Goal: Task Accomplishment & Management: Manage account settings

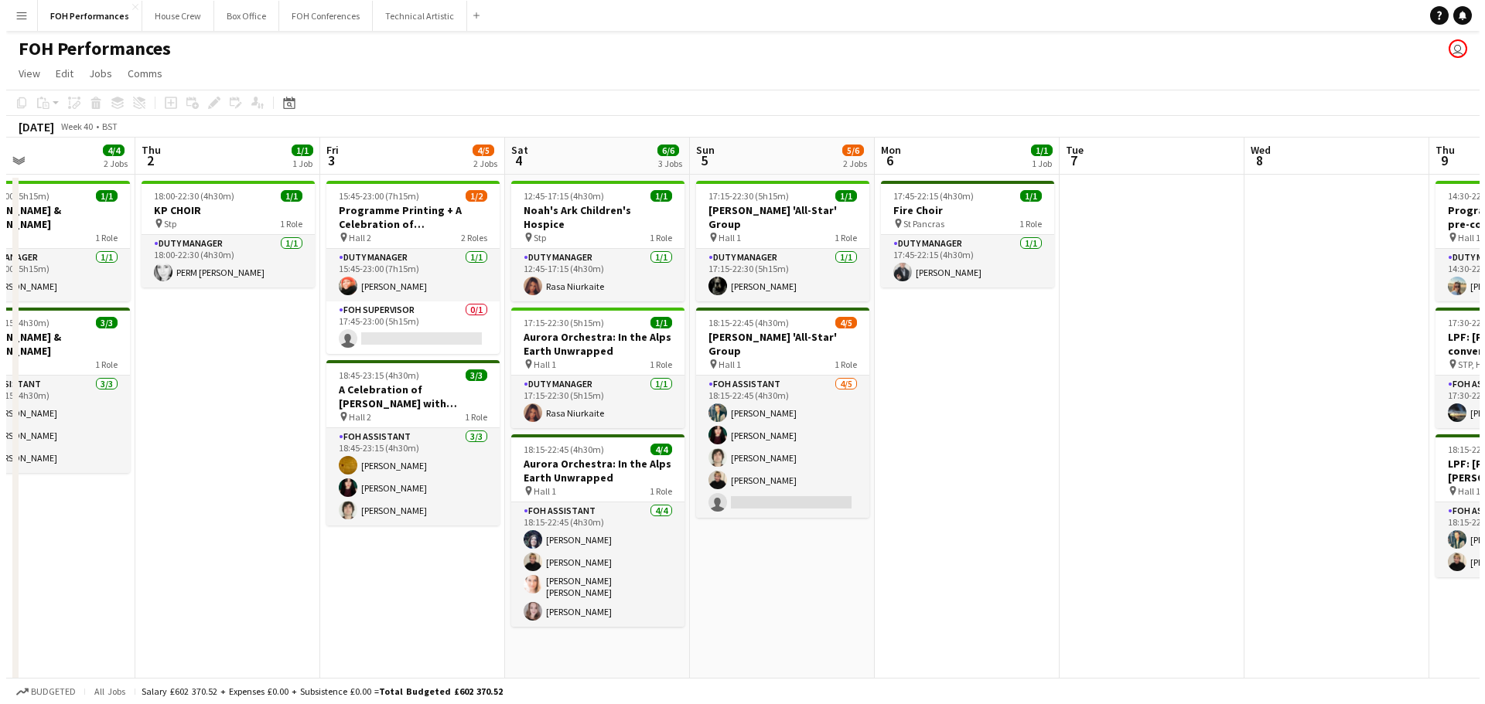
scroll to position [0, 425]
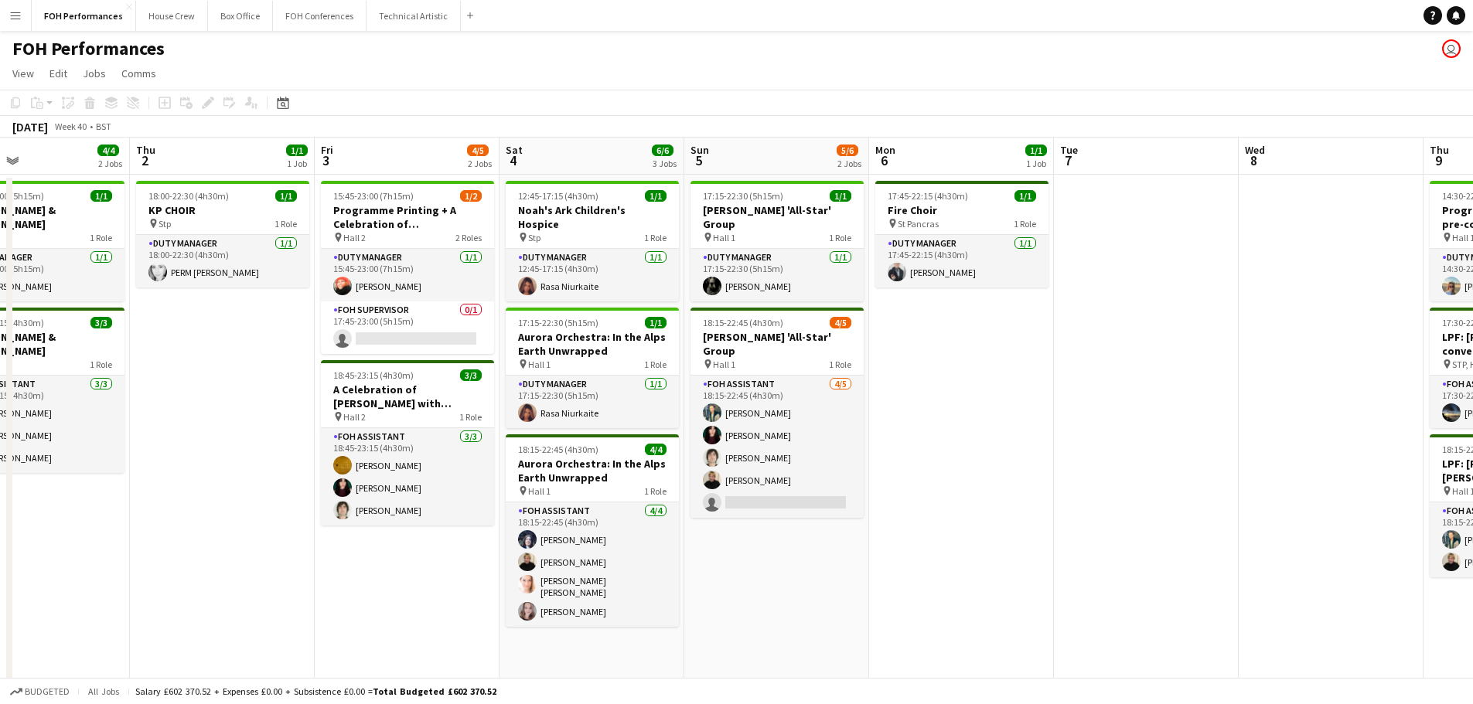
drag, startPoint x: 322, startPoint y: 151, endPoint x: 729, endPoint y: 161, distance: 407.6
click at [729, 161] on app-calendar-viewport "Mon 29 Tue 30 Wed 1 4/4 2 Jobs Thu 2 1/1 1 Job Fri 3 4/5 2 Jobs Sat 4 6/6 3 Job…" at bounding box center [736, 522] width 1473 height 769
click at [315, 16] on button "FOH Conferences Close" at bounding box center [320, 16] width 94 height 30
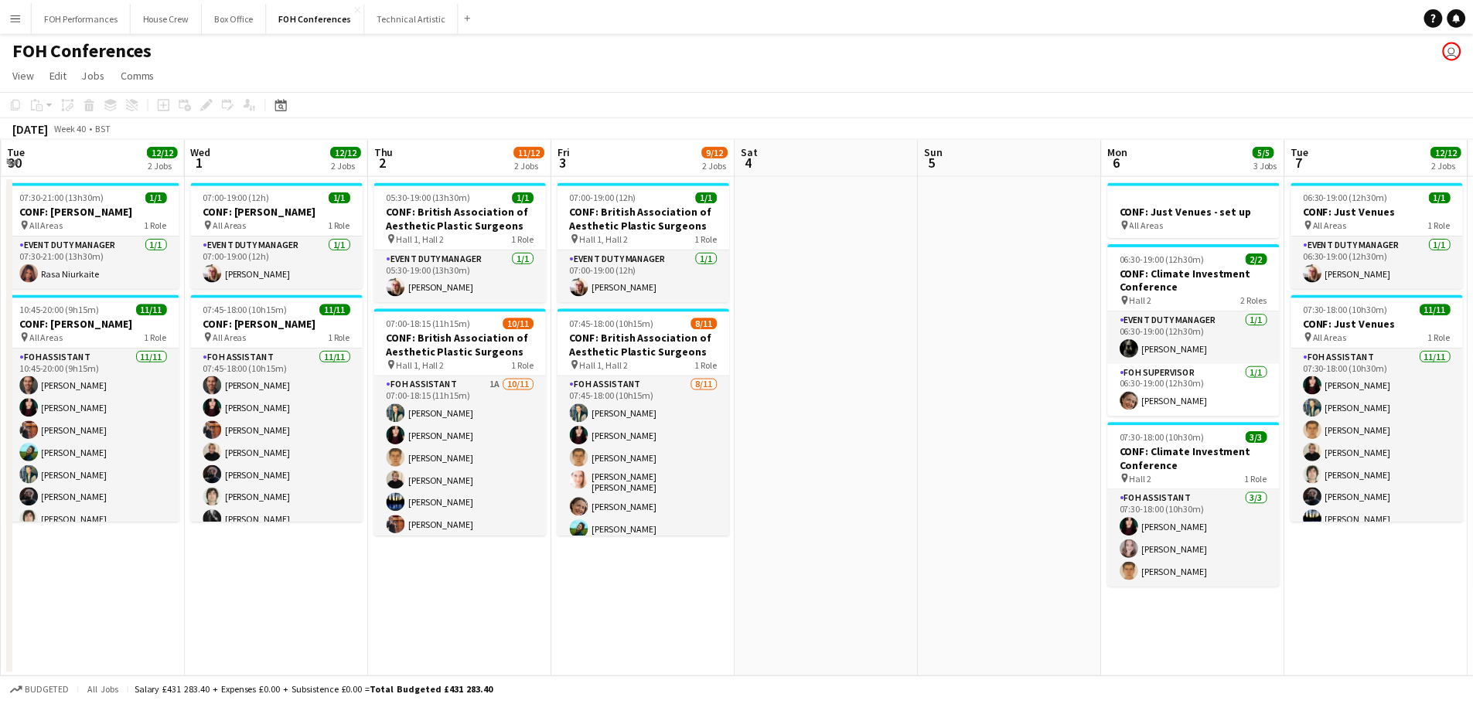
scroll to position [0, 450]
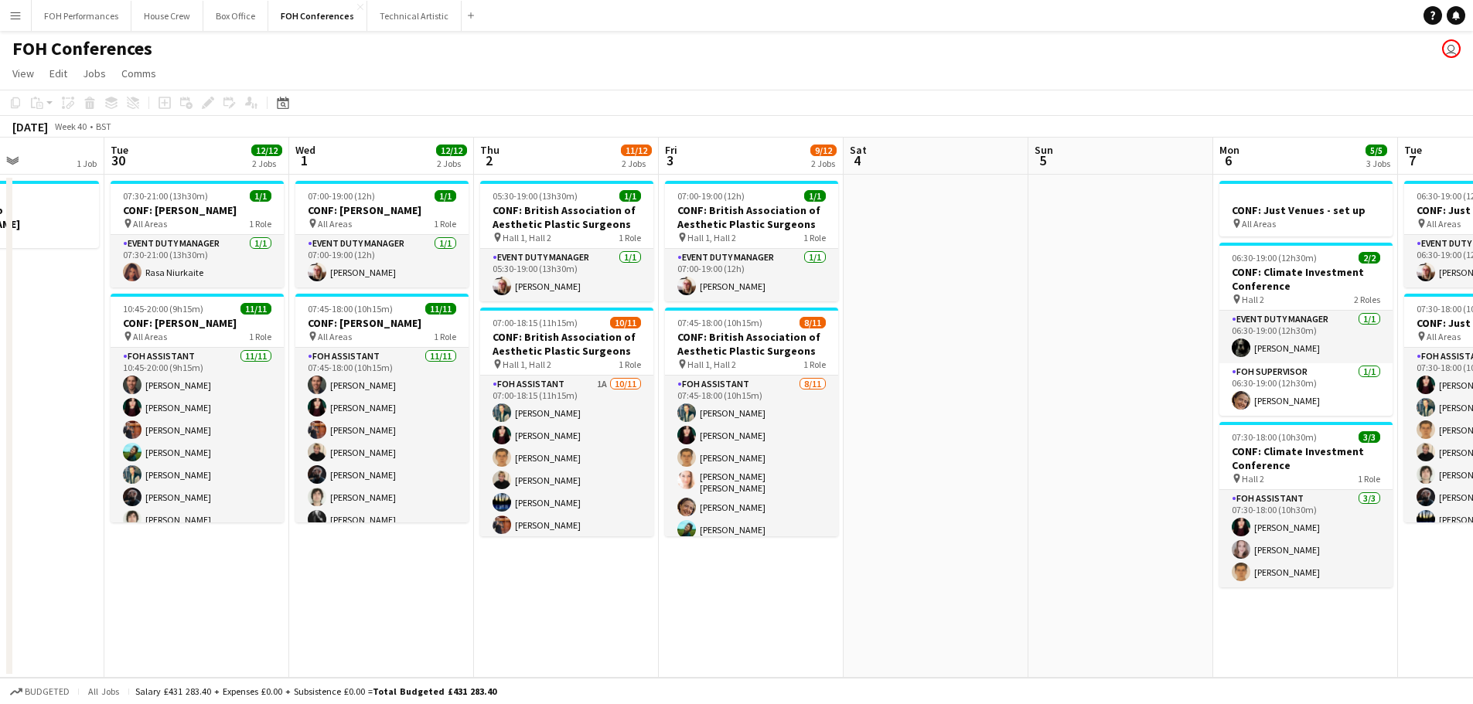
drag, startPoint x: 1166, startPoint y: 166, endPoint x: 716, endPoint y: 218, distance: 453.0
click at [716, 218] on app-calendar-viewport "Sat 27 Sun 28 Mon 29 1 Job Tue 30 12/12 2 Jobs Wed 1 12/12 2 Jobs Thu 2 11/12 2…" at bounding box center [736, 408] width 1473 height 541
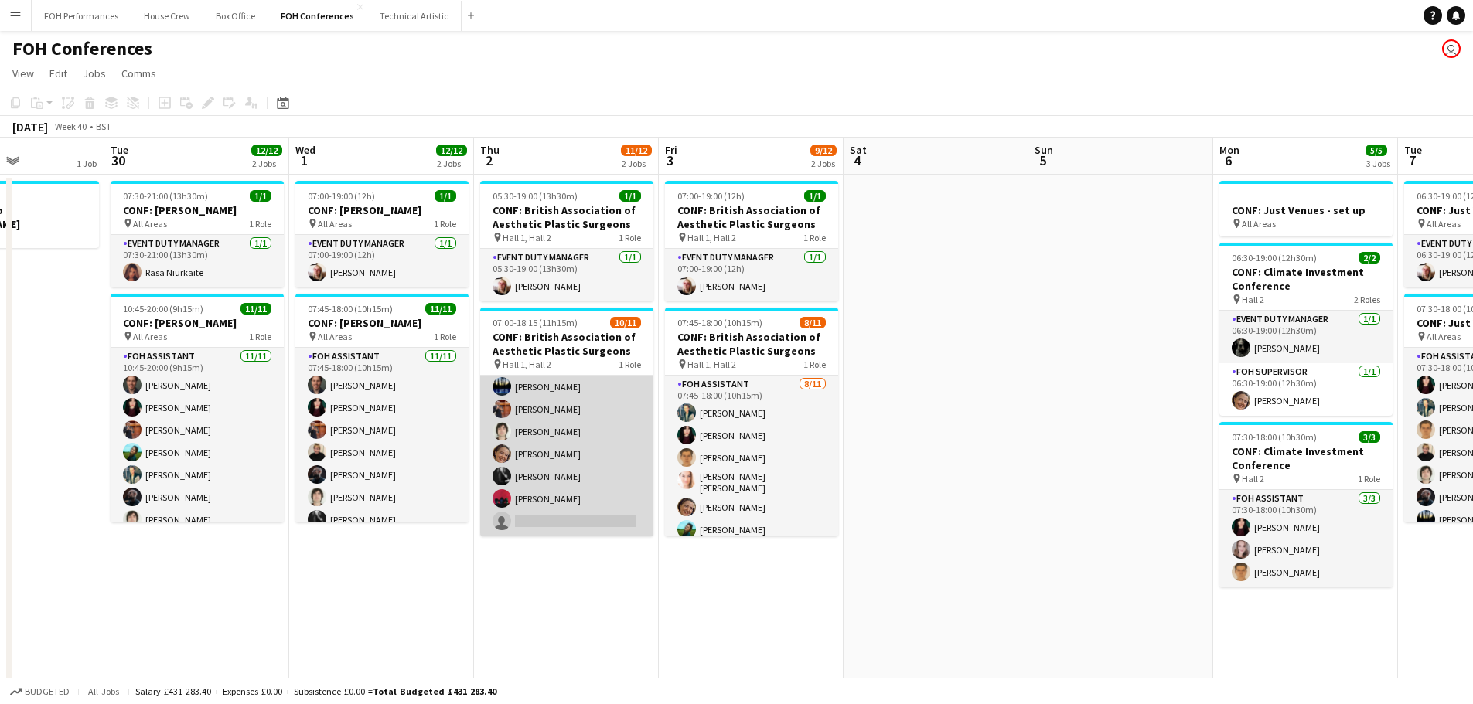
scroll to position [0, 0]
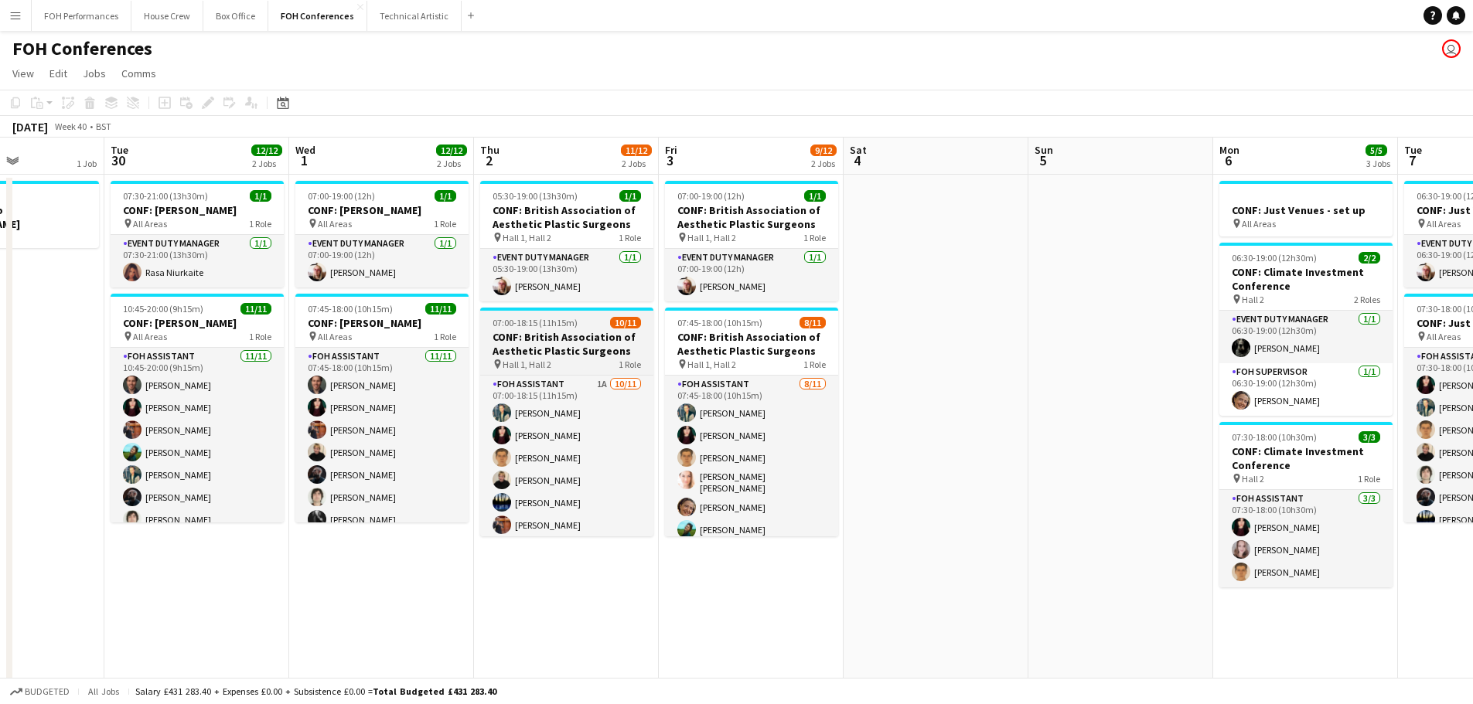
click at [567, 341] on h3 "CONF: British Association of Aesthetic Plastic Surgeons" at bounding box center [566, 344] width 173 height 28
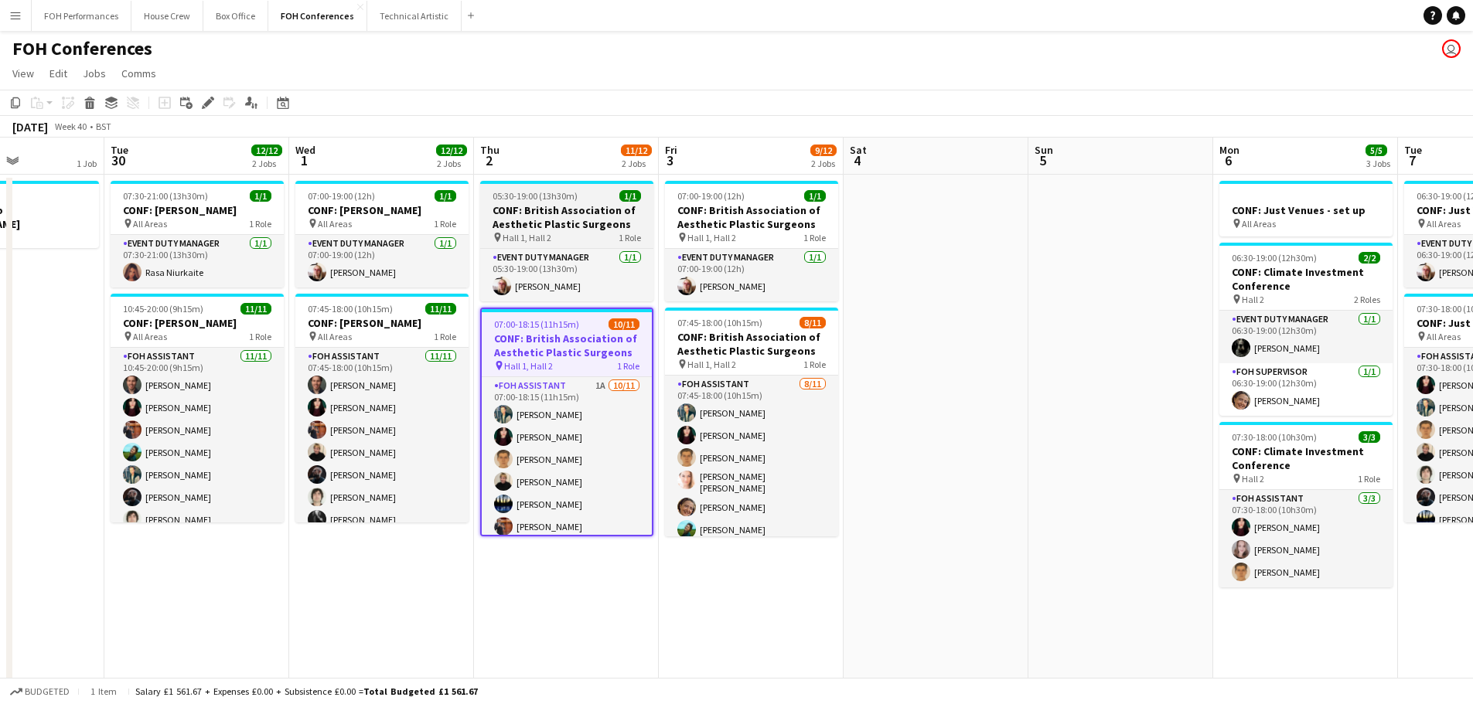
click at [565, 235] on div "pin Hall 1, Hall 2 1 Role" at bounding box center [566, 237] width 173 height 12
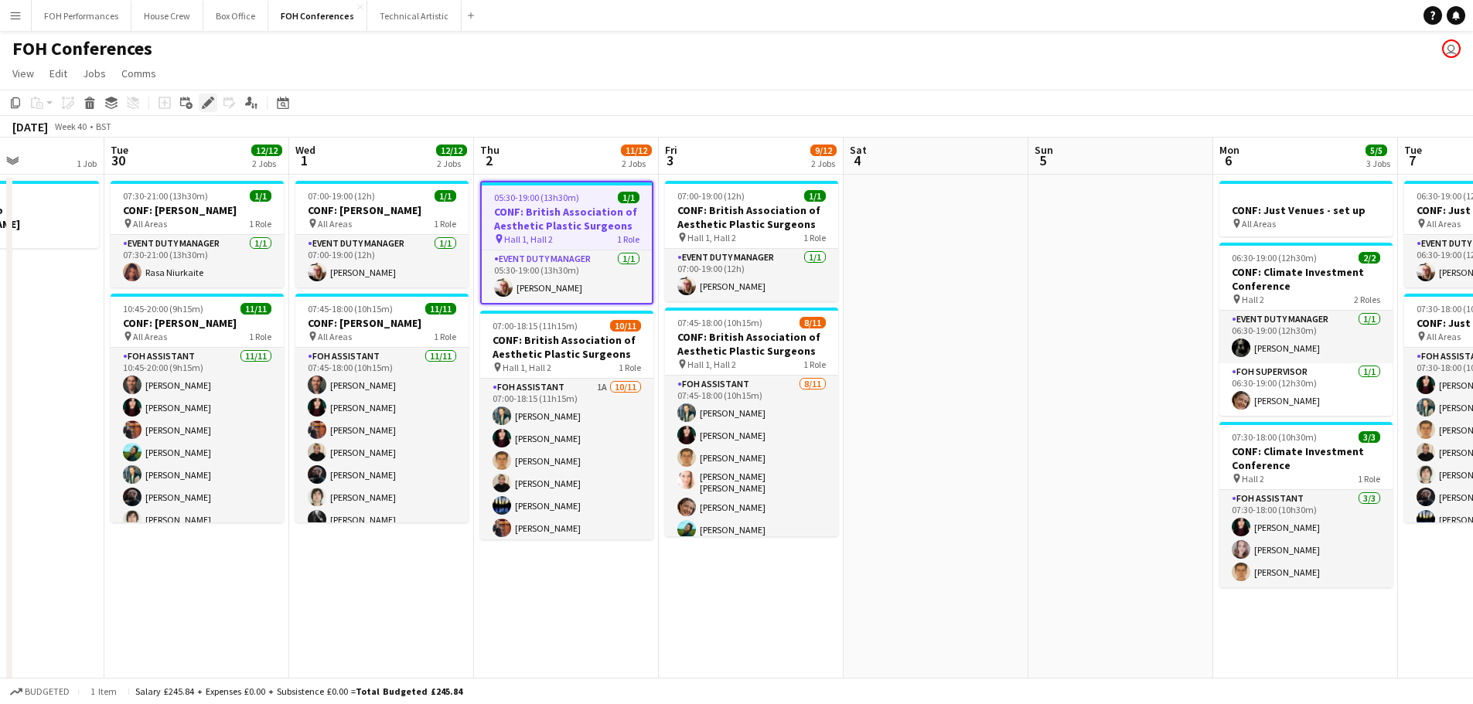
click at [213, 104] on icon "Edit" at bounding box center [208, 103] width 12 height 12
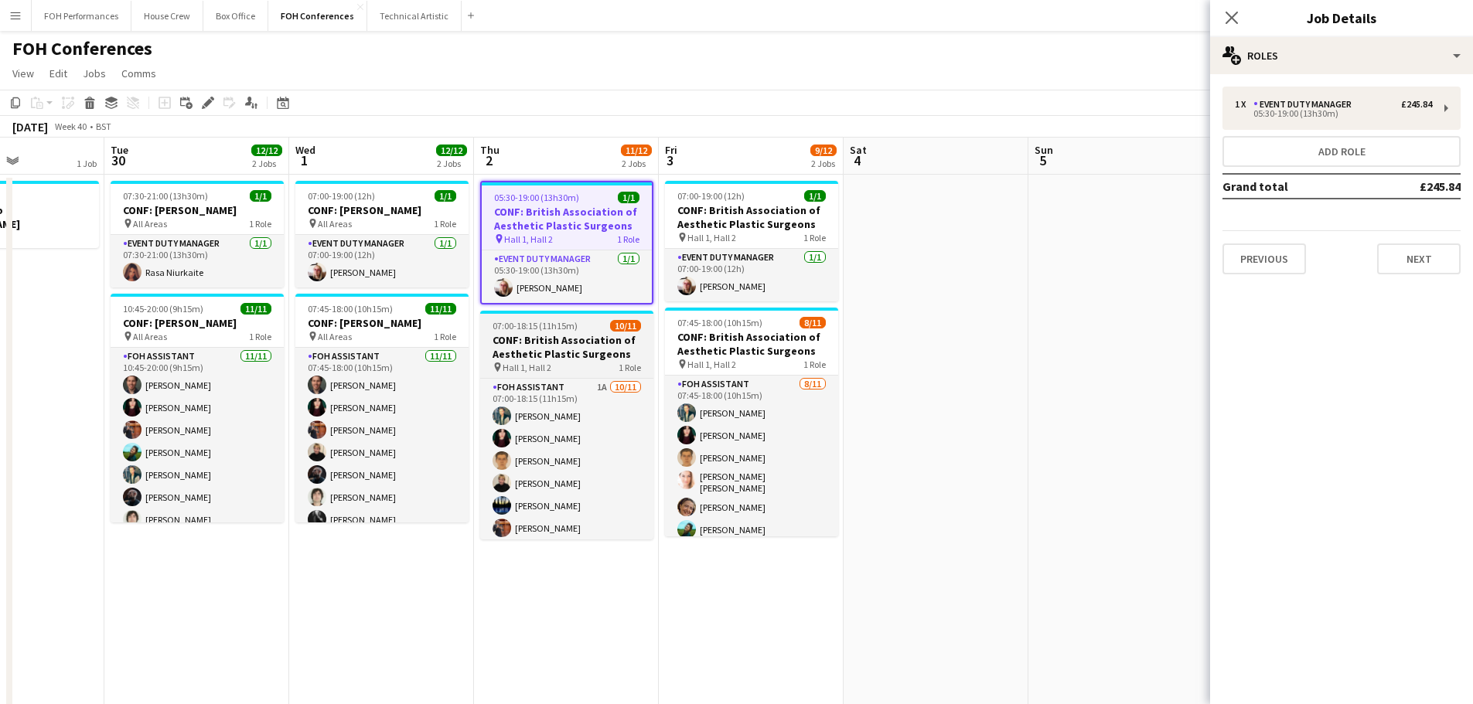
click at [599, 348] on h3 "CONF: British Association of Aesthetic Plastic Surgeons" at bounding box center [566, 347] width 173 height 28
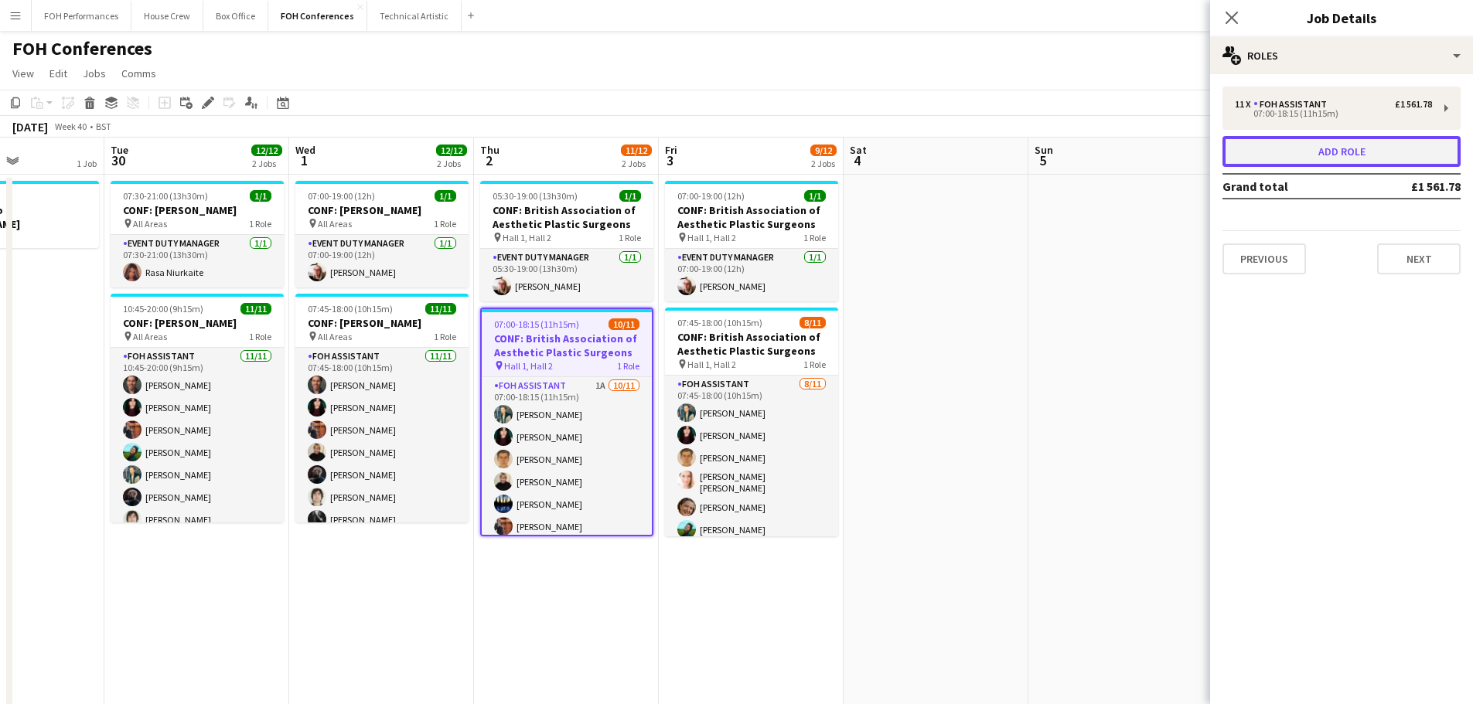
click at [1323, 163] on button "Add role" at bounding box center [1342, 151] width 238 height 31
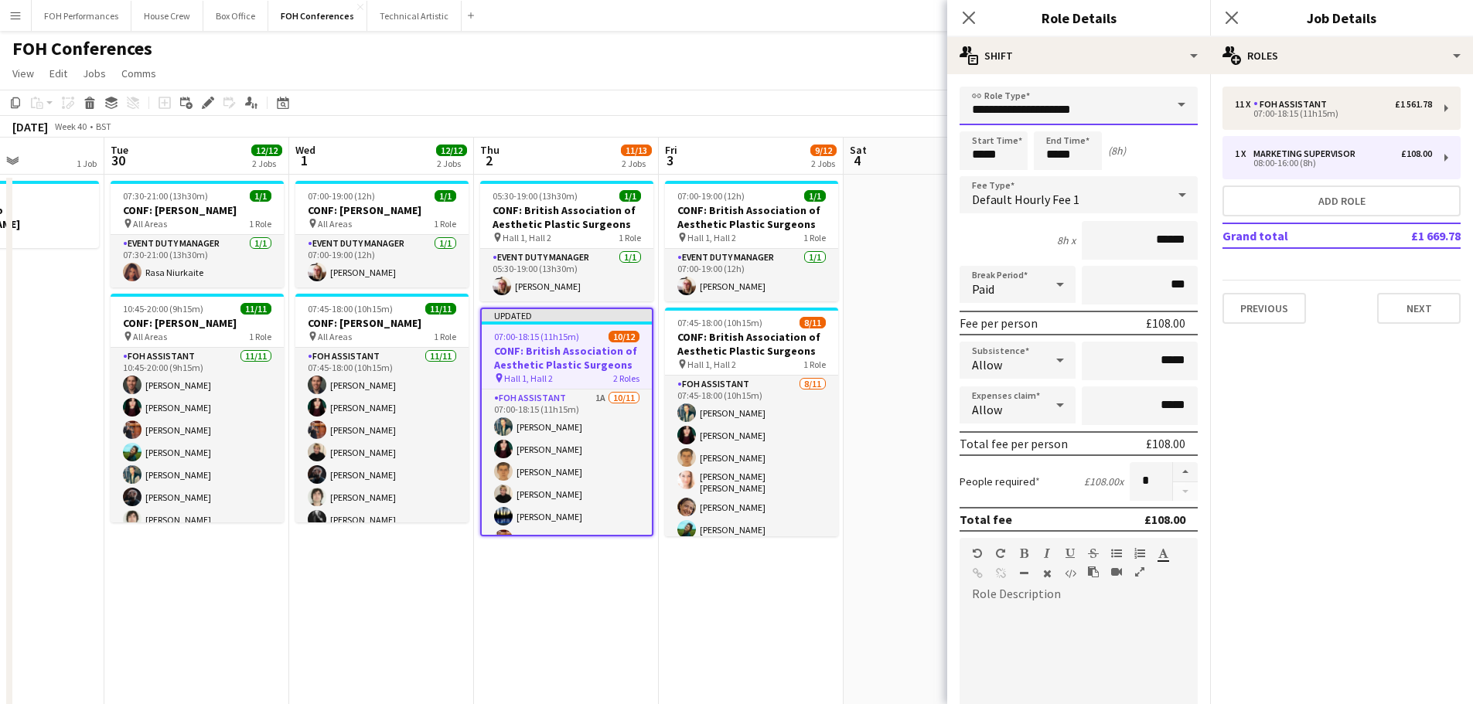
click at [1107, 119] on input "**********" at bounding box center [1079, 106] width 238 height 39
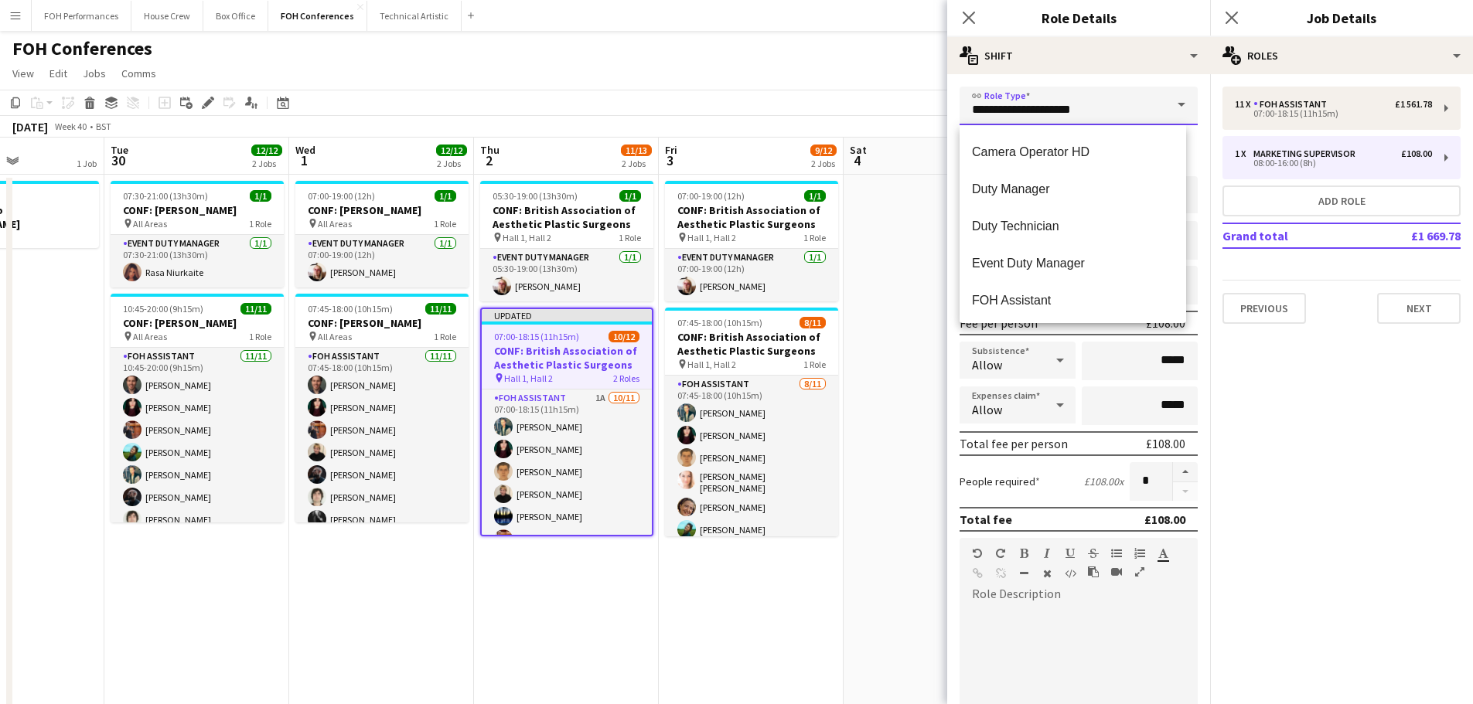
scroll to position [851, 0]
click at [1076, 262] on span "FOH Assistant" at bounding box center [1073, 264] width 202 height 15
type input "**********"
type input "******"
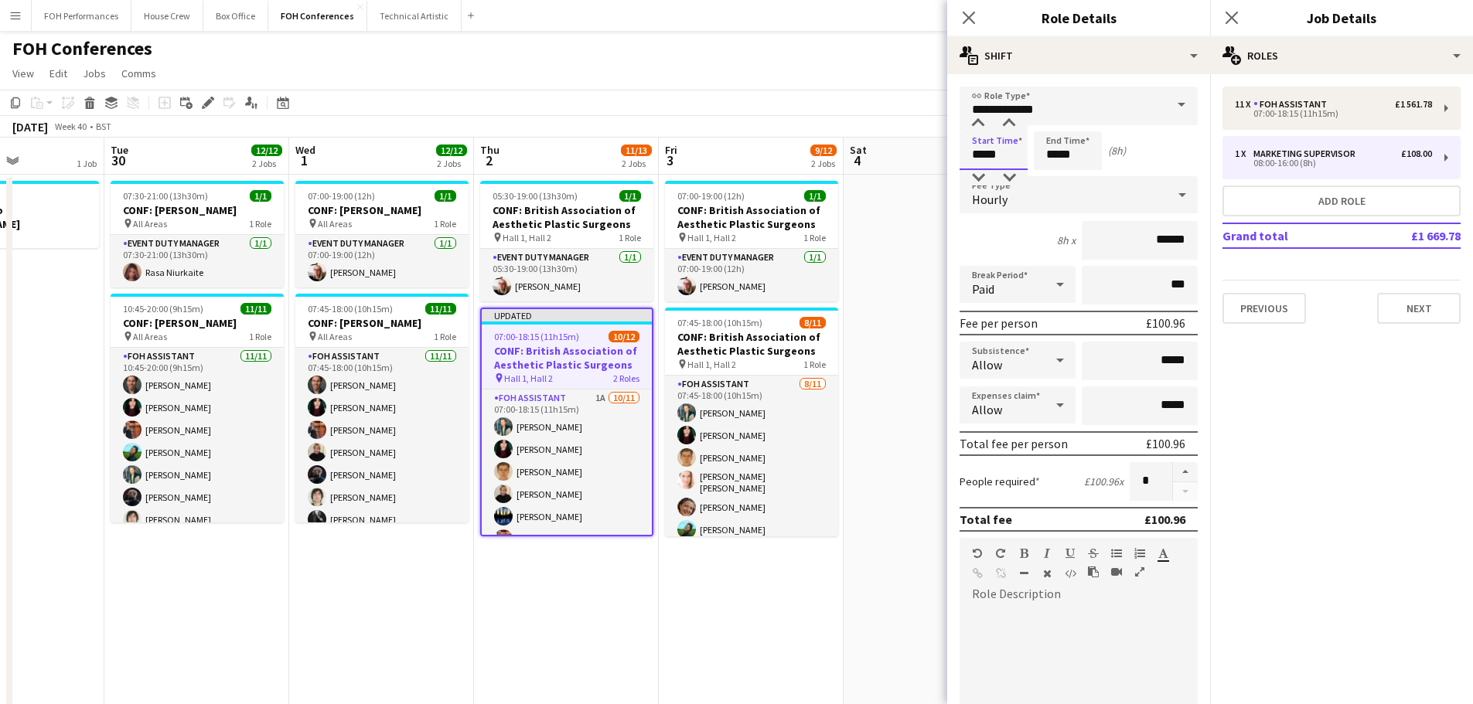
drag, startPoint x: 1011, startPoint y: 157, endPoint x: 975, endPoint y: 159, distance: 36.4
click at [975, 159] on input "*****" at bounding box center [994, 150] width 68 height 39
type input "*****"
drag, startPoint x: 1079, startPoint y: 153, endPoint x: 1034, endPoint y: 172, distance: 49.3
click at [1034, 160] on app-time-picker "*****" at bounding box center [1068, 154] width 68 height 12
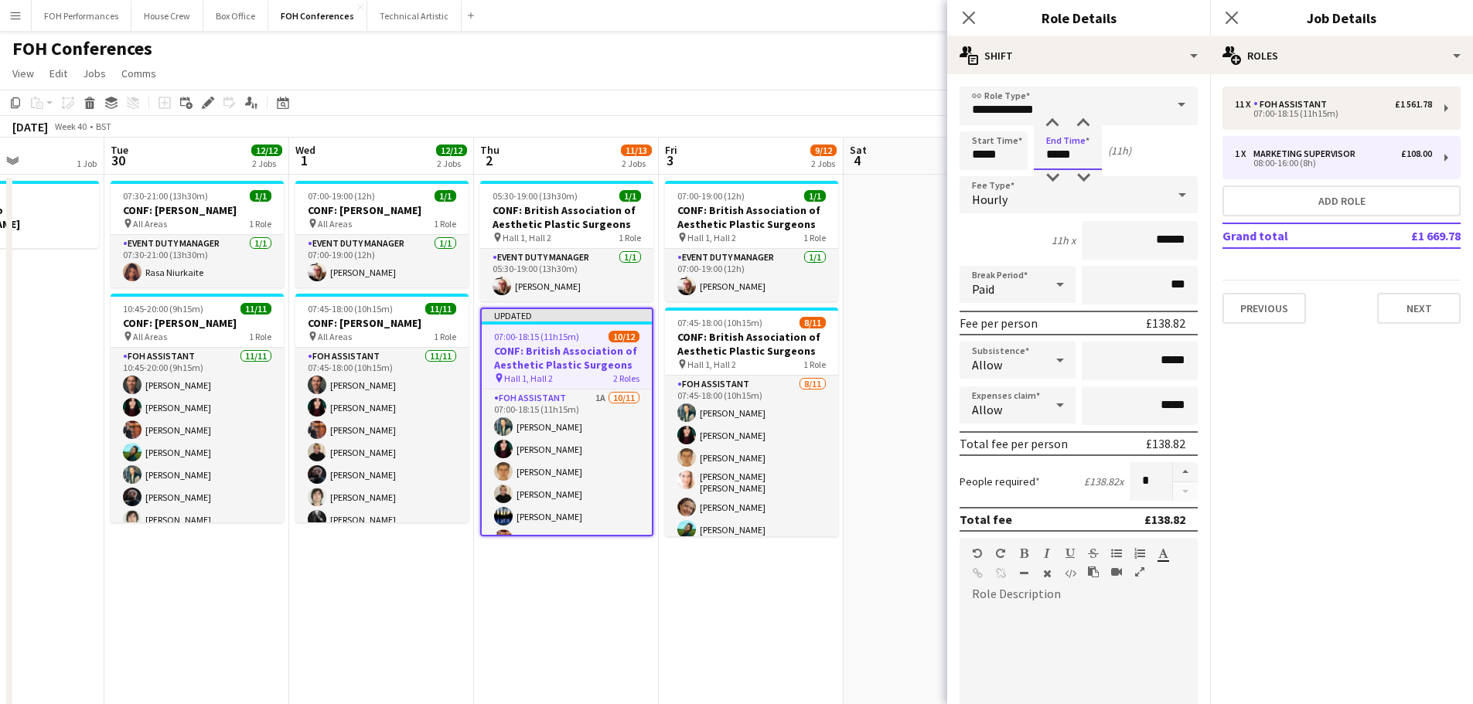
type input "*****"
click at [1093, 633] on div at bounding box center [1079, 700] width 238 height 186
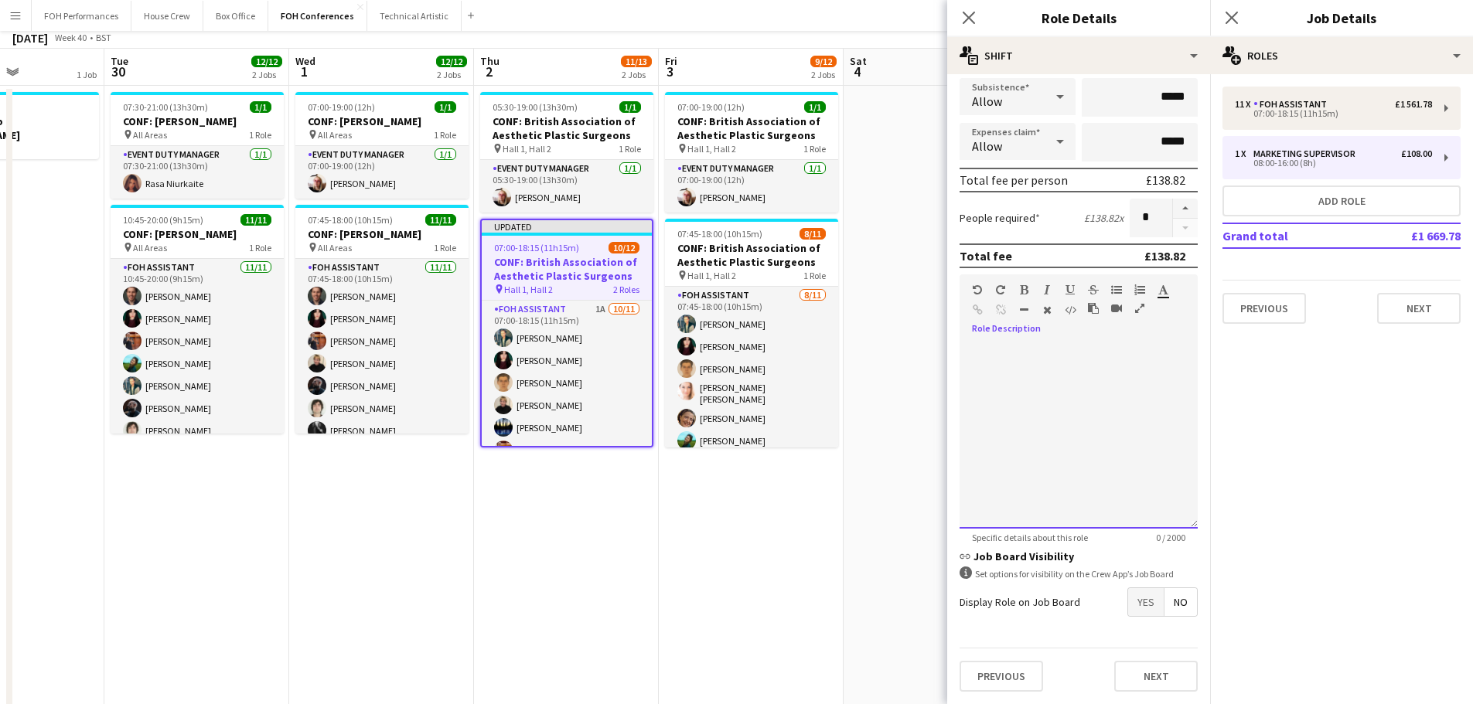
scroll to position [213, 0]
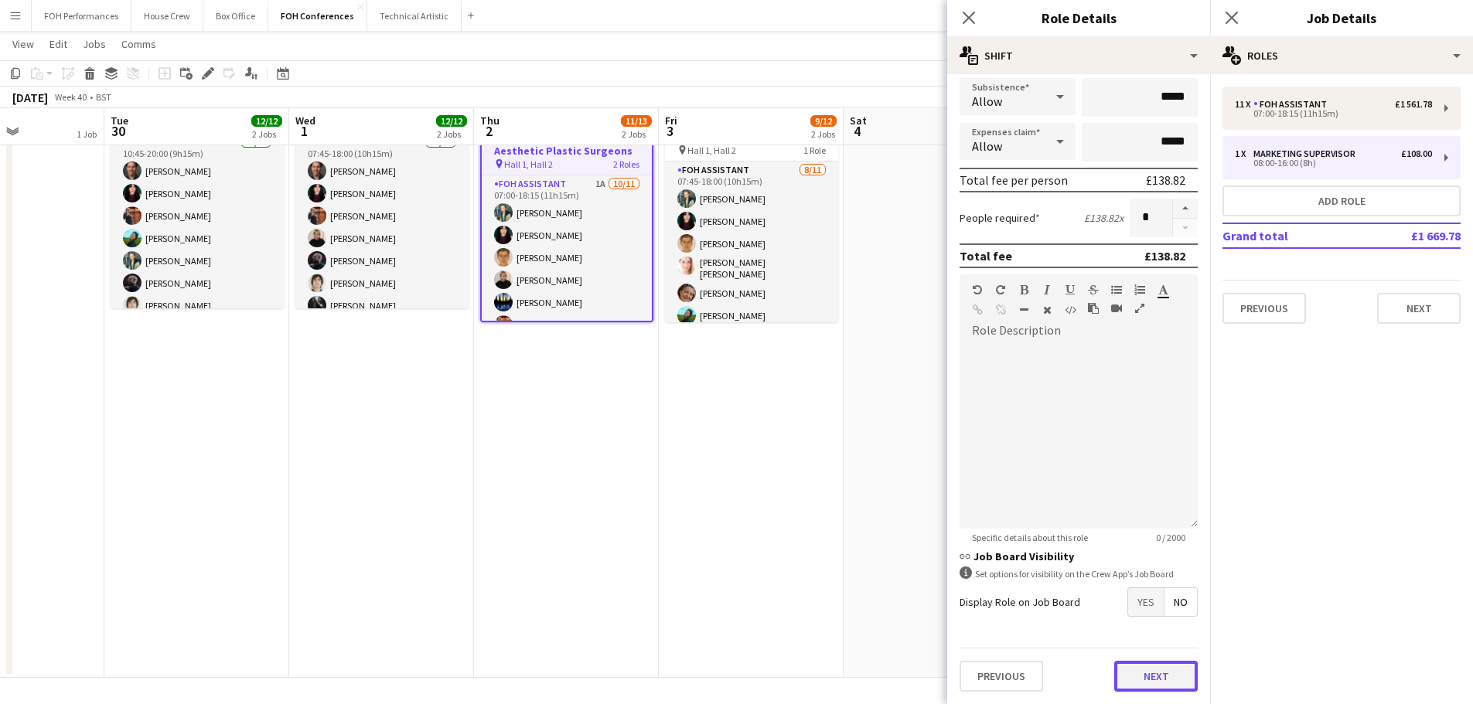
click at [1151, 676] on button "Next" at bounding box center [1156, 676] width 84 height 31
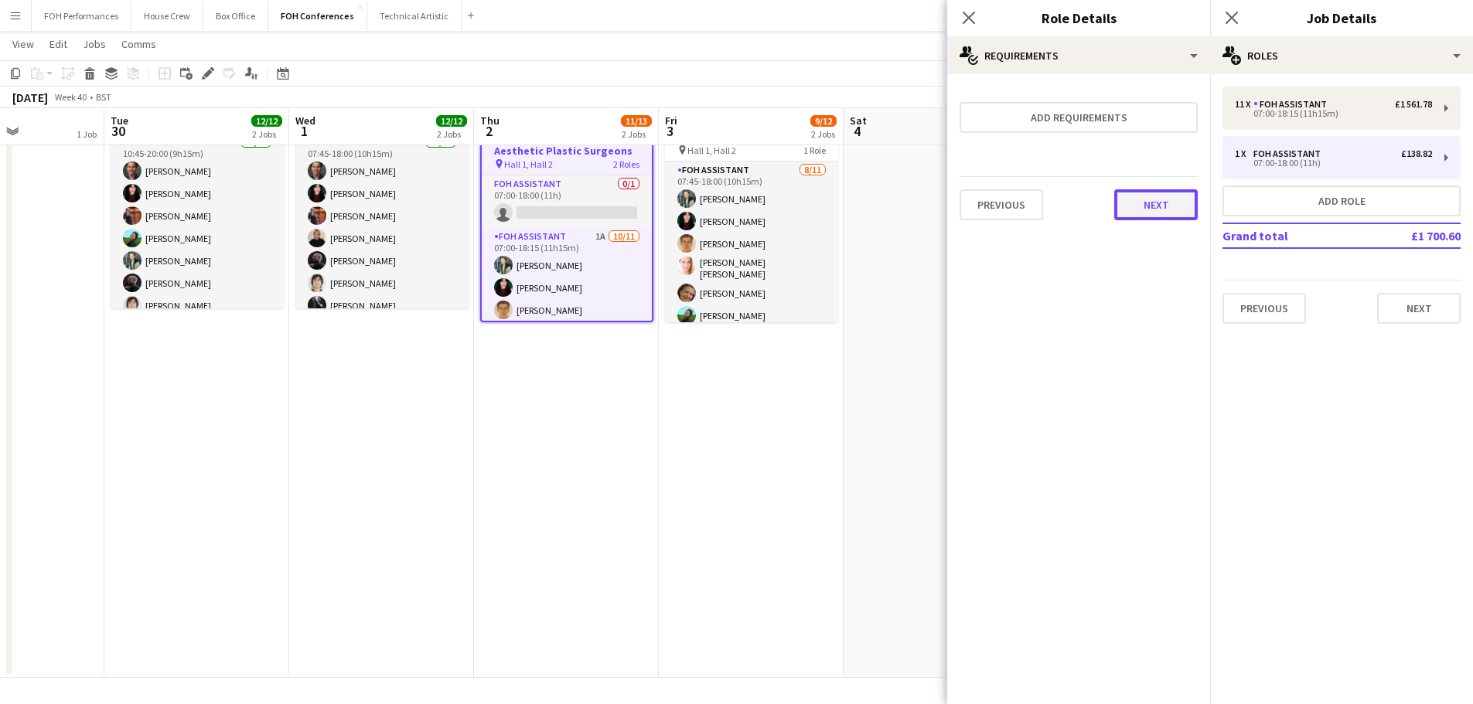
click at [1130, 202] on button "Next" at bounding box center [1156, 204] width 84 height 31
click at [1168, 211] on button "Finish" at bounding box center [1169, 207] width 58 height 31
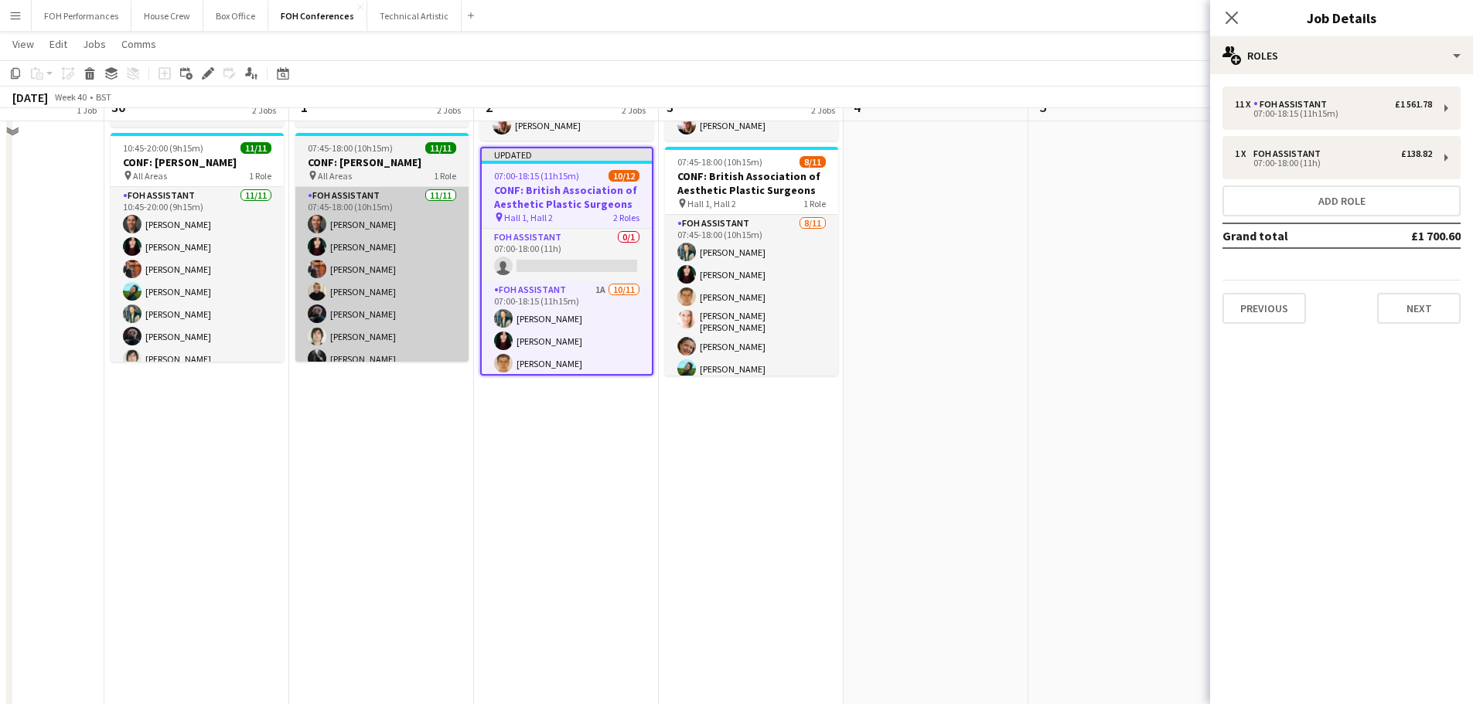
scroll to position [135, 0]
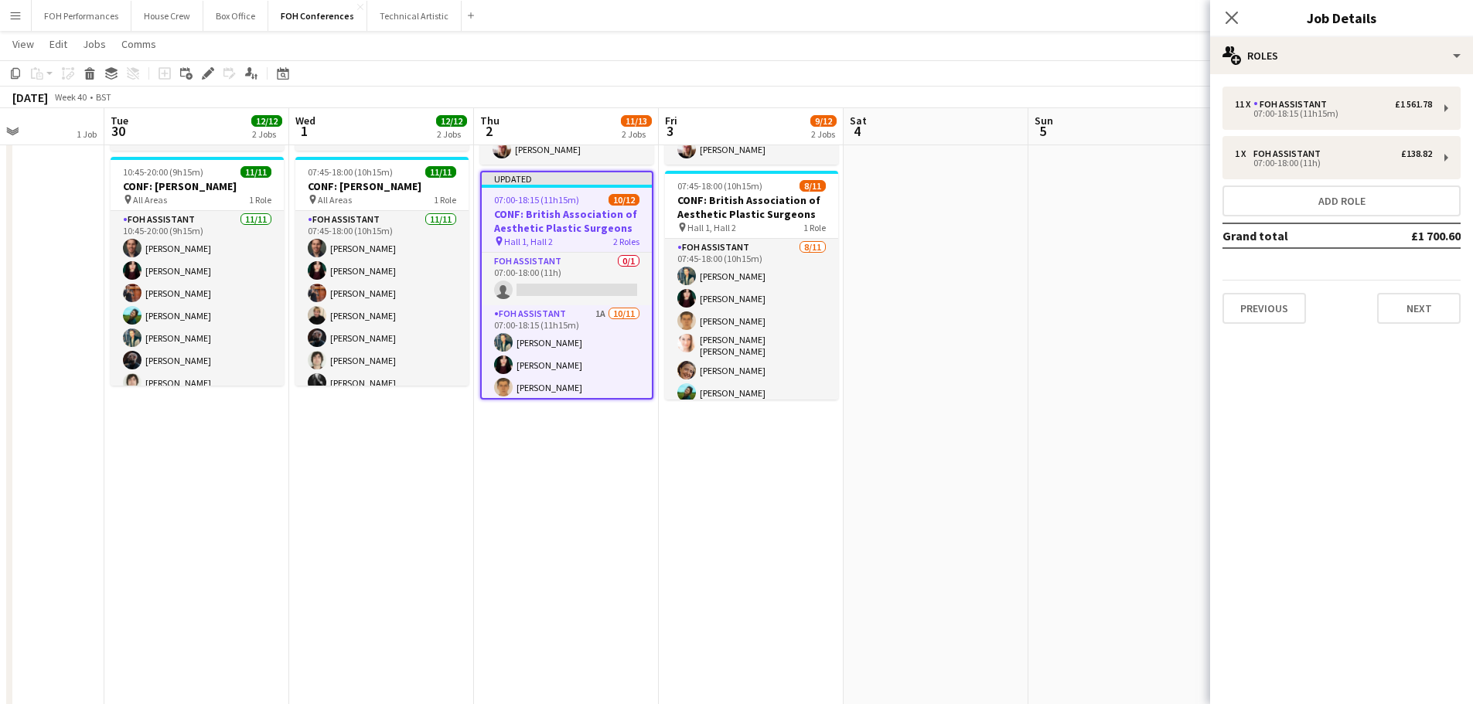
click at [1169, 47] on app-page-menu "View Day view expanded Day view collapsed Month view Date picker Jump to [DATE]…" at bounding box center [736, 45] width 1473 height 29
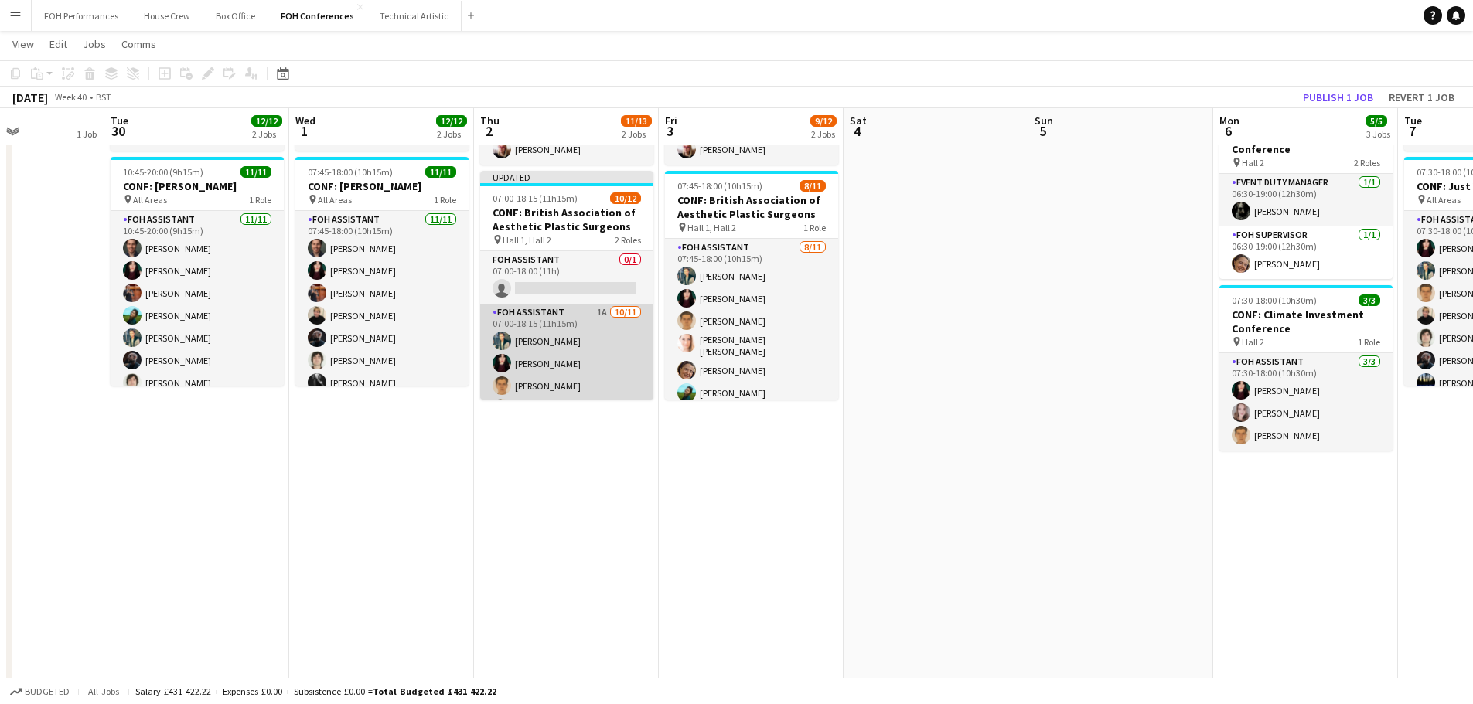
scroll to position [155, 0]
click at [550, 319] on app-card-role "FOH Assistant 1A [DATE] 07:00-18:15 (11h15m) [PERSON_NAME] [PERSON_NAME] [PERSO…" at bounding box center [566, 287] width 173 height 277
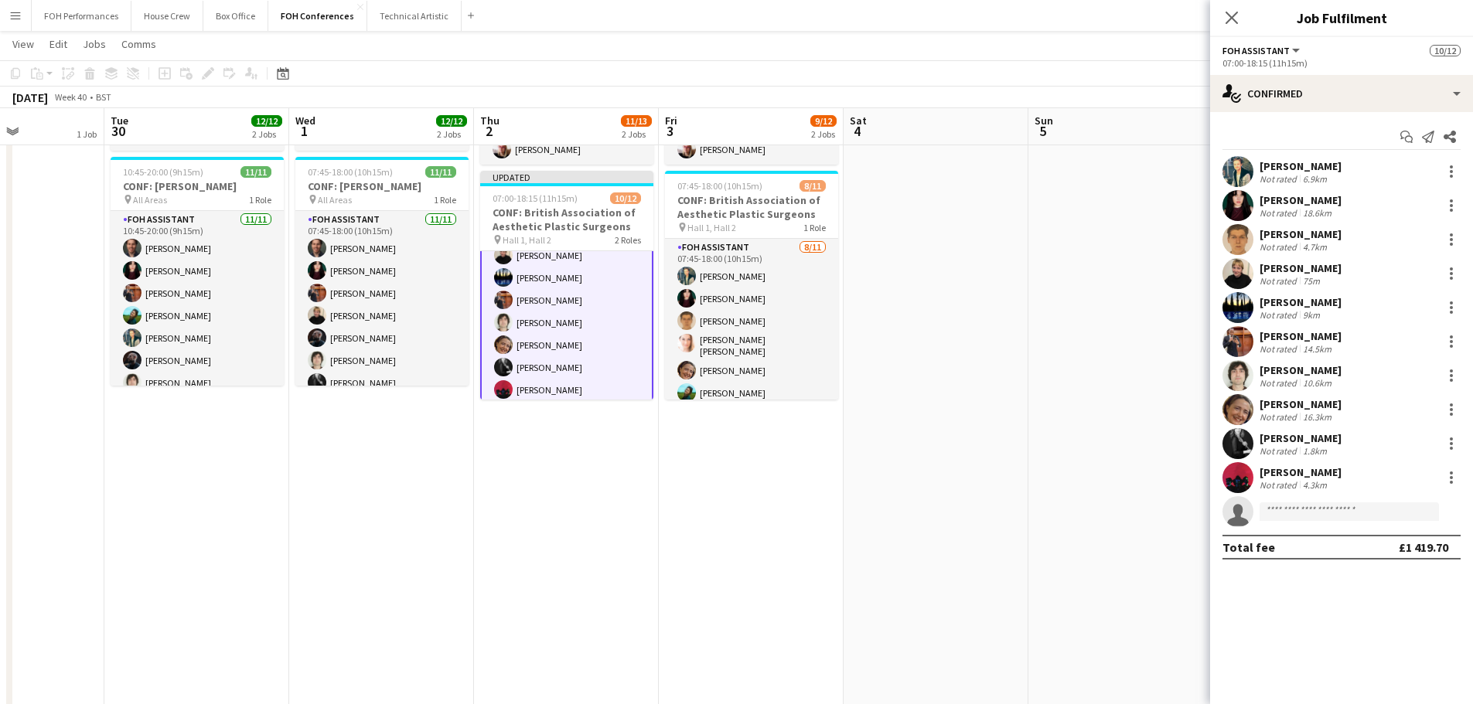
scroll to position [156, 0]
click at [1452, 373] on div at bounding box center [1451, 376] width 19 height 19
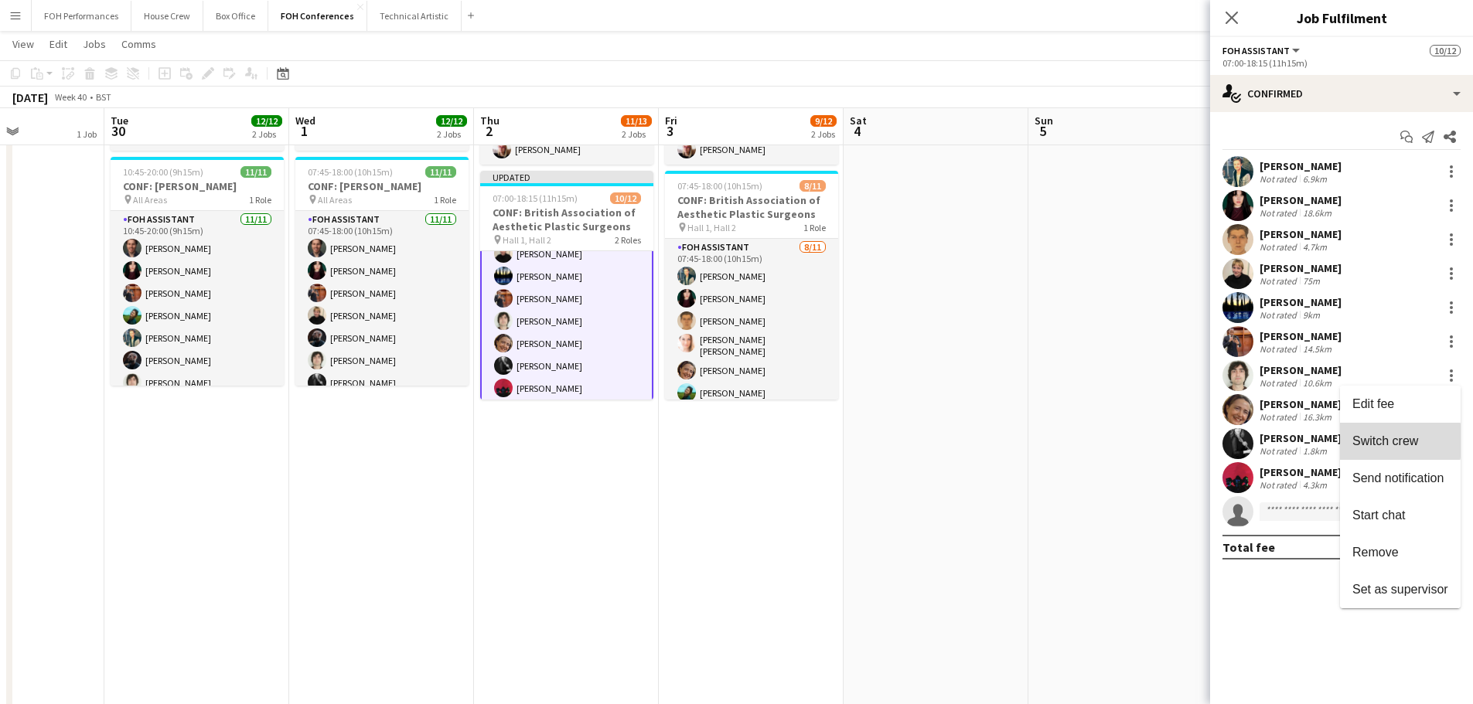
click at [1400, 442] on span "Switch crew" at bounding box center [1385, 441] width 66 height 13
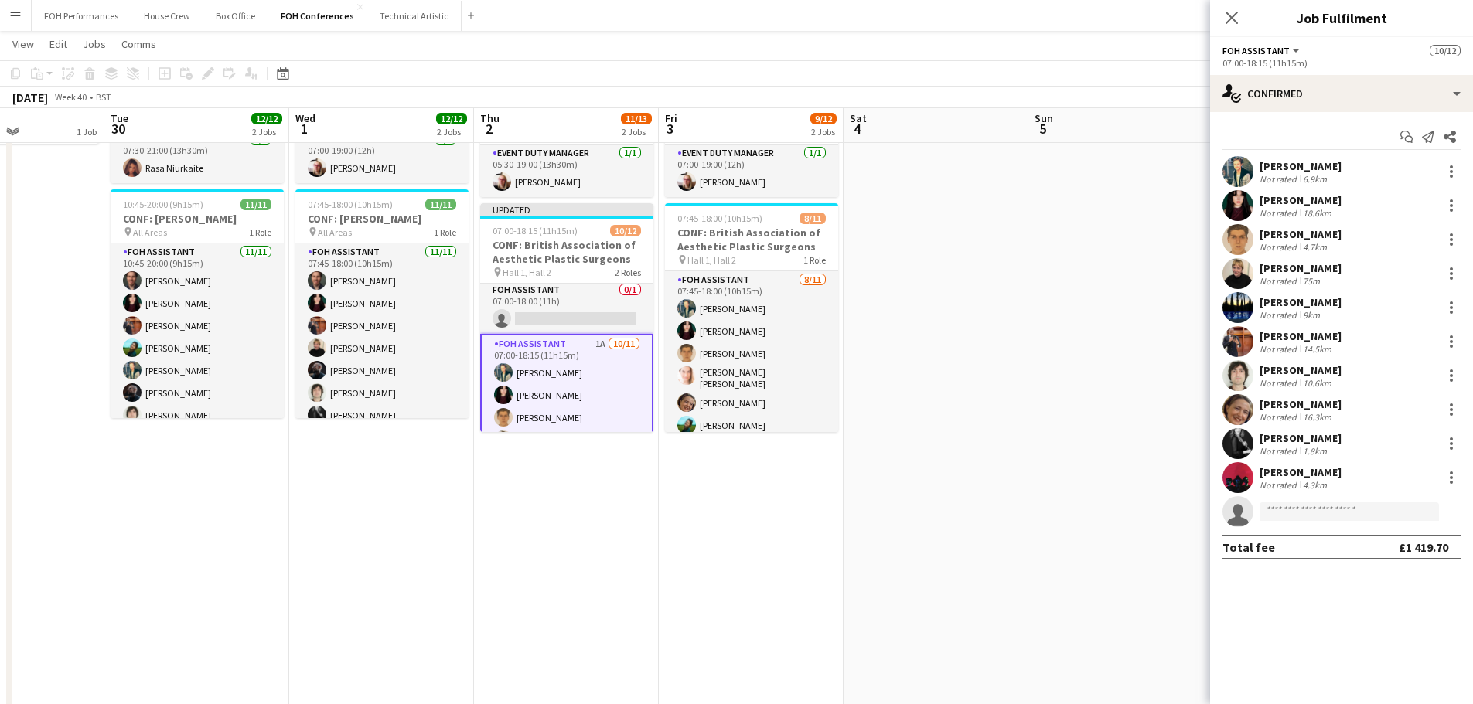
scroll to position [0, 0]
click at [564, 315] on app-card-role "FOH Assistant 0/1 07:00-18:00 (11h) single-neutral-actions" at bounding box center [566, 310] width 173 height 53
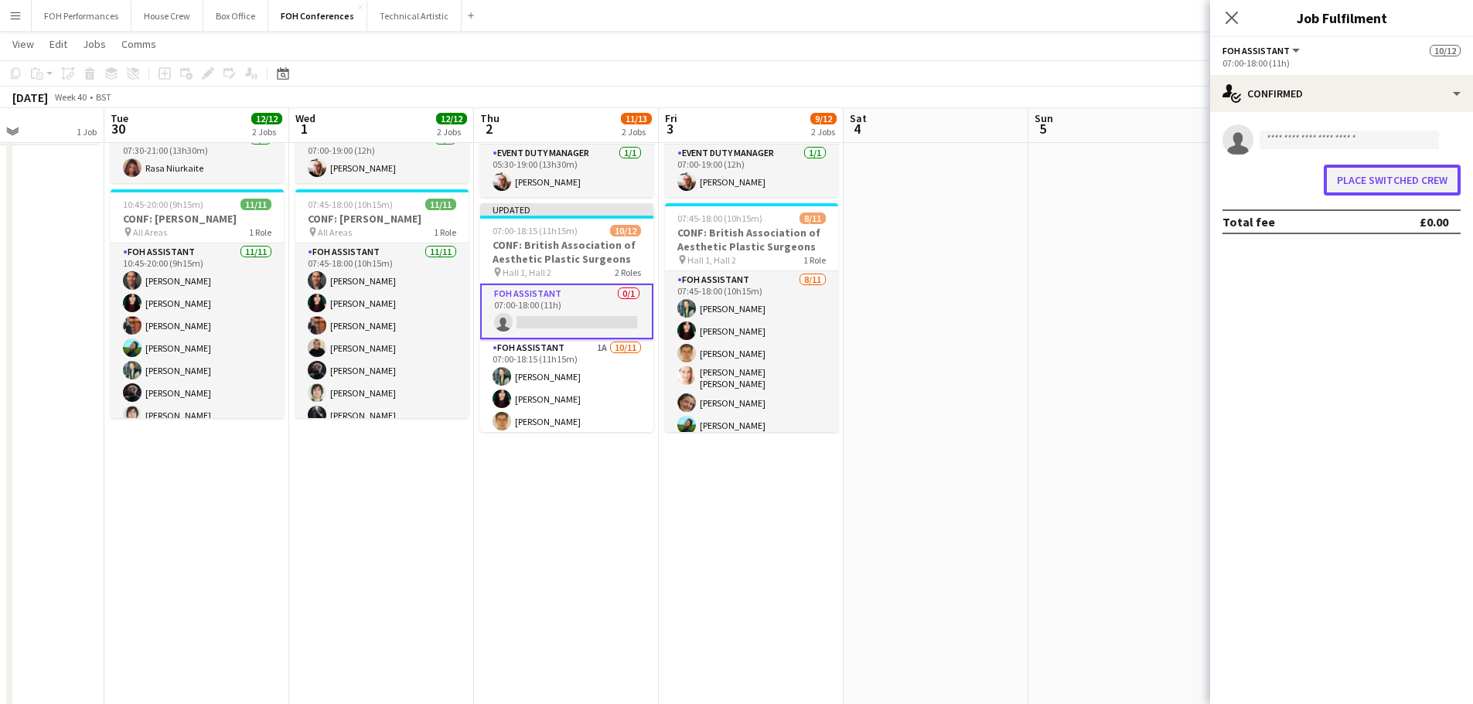
click at [1326, 173] on button "Place switched crew" at bounding box center [1392, 180] width 137 height 31
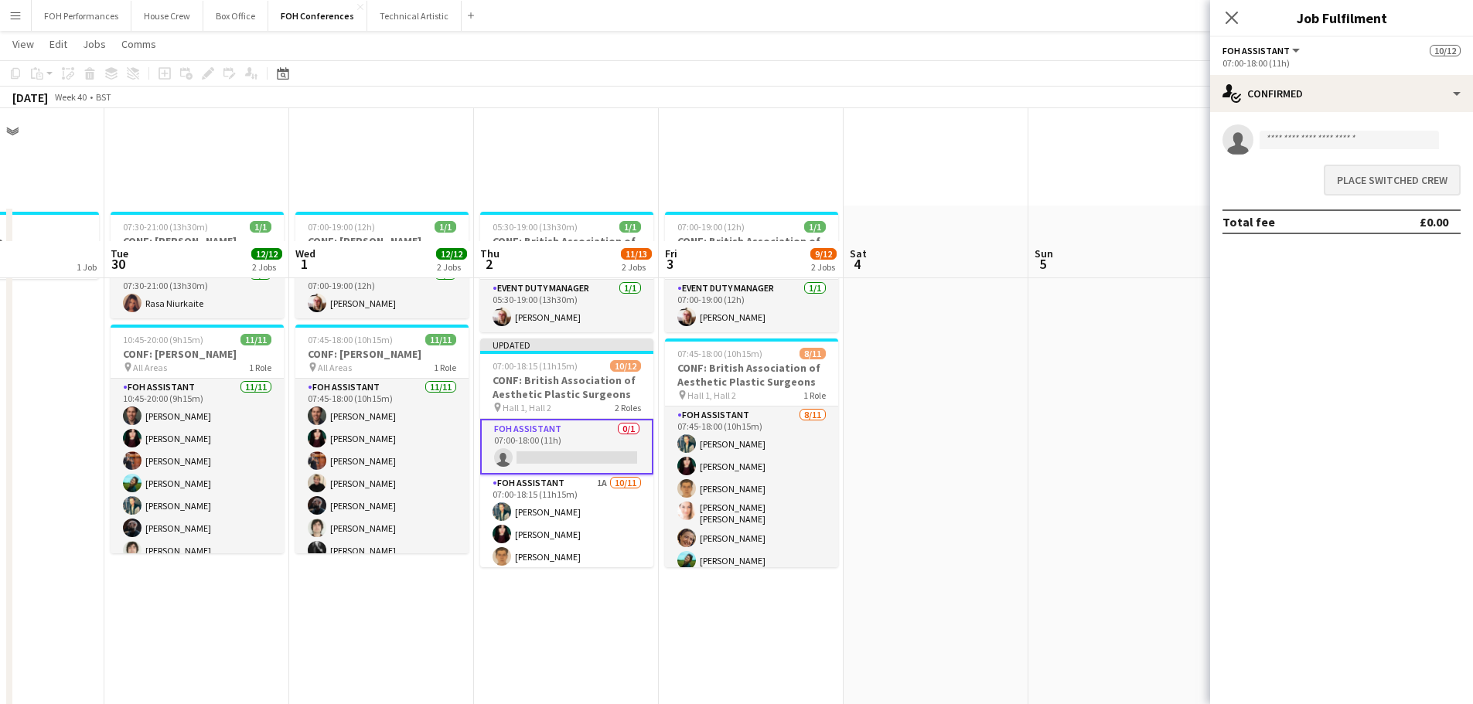
scroll to position [135, 0]
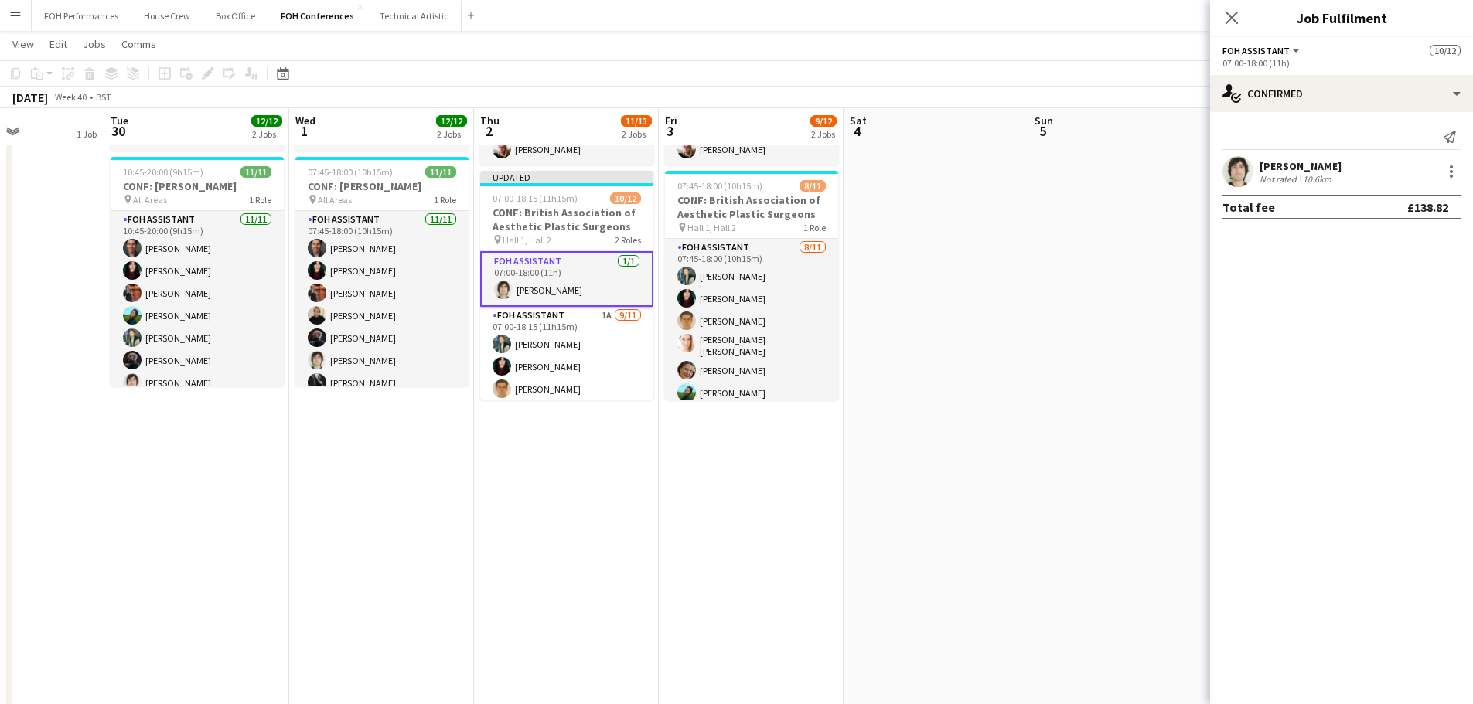
click at [1393, 175] on div "[PERSON_NAME] Not rated 10.6km" at bounding box center [1341, 171] width 263 height 31
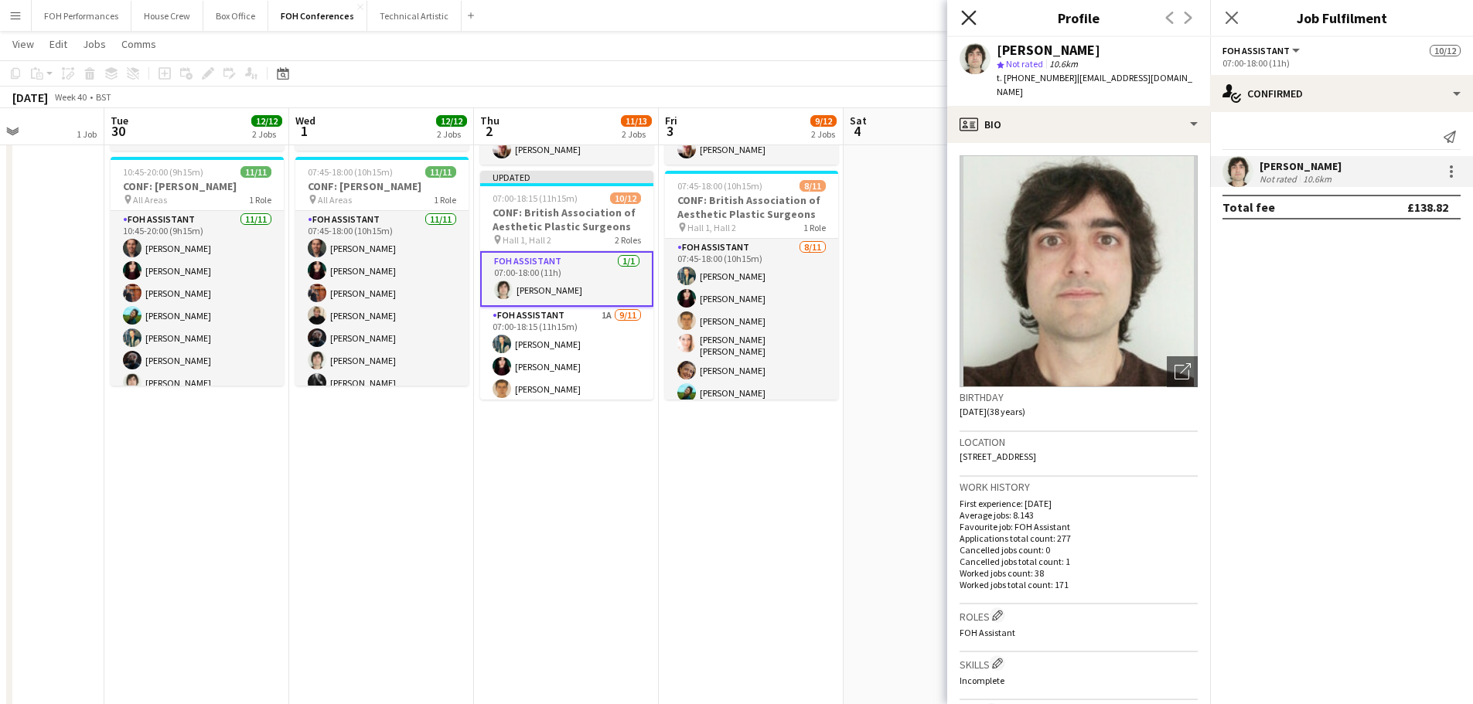
click at [967, 14] on icon "Close pop-in" at bounding box center [968, 17] width 15 height 15
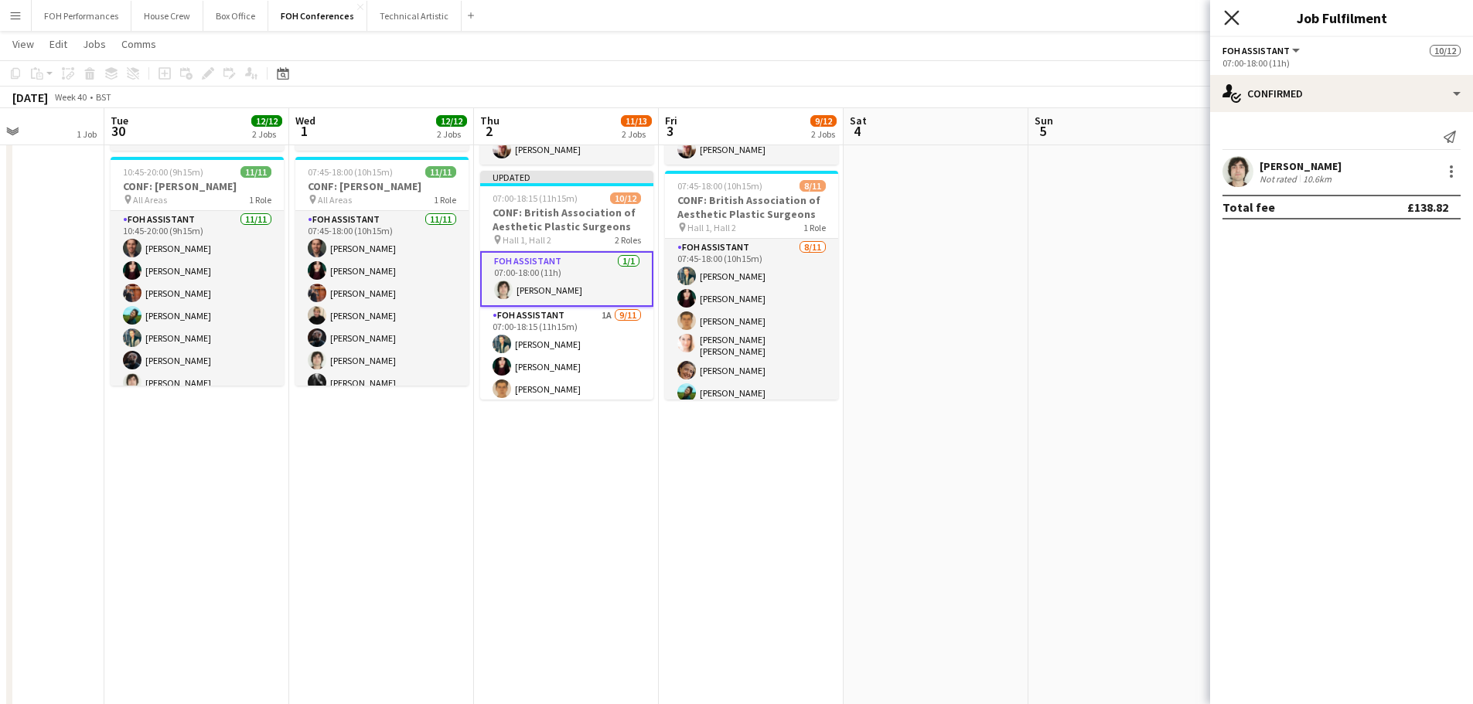
click at [1233, 18] on icon "Close pop-in" at bounding box center [1231, 17] width 15 height 15
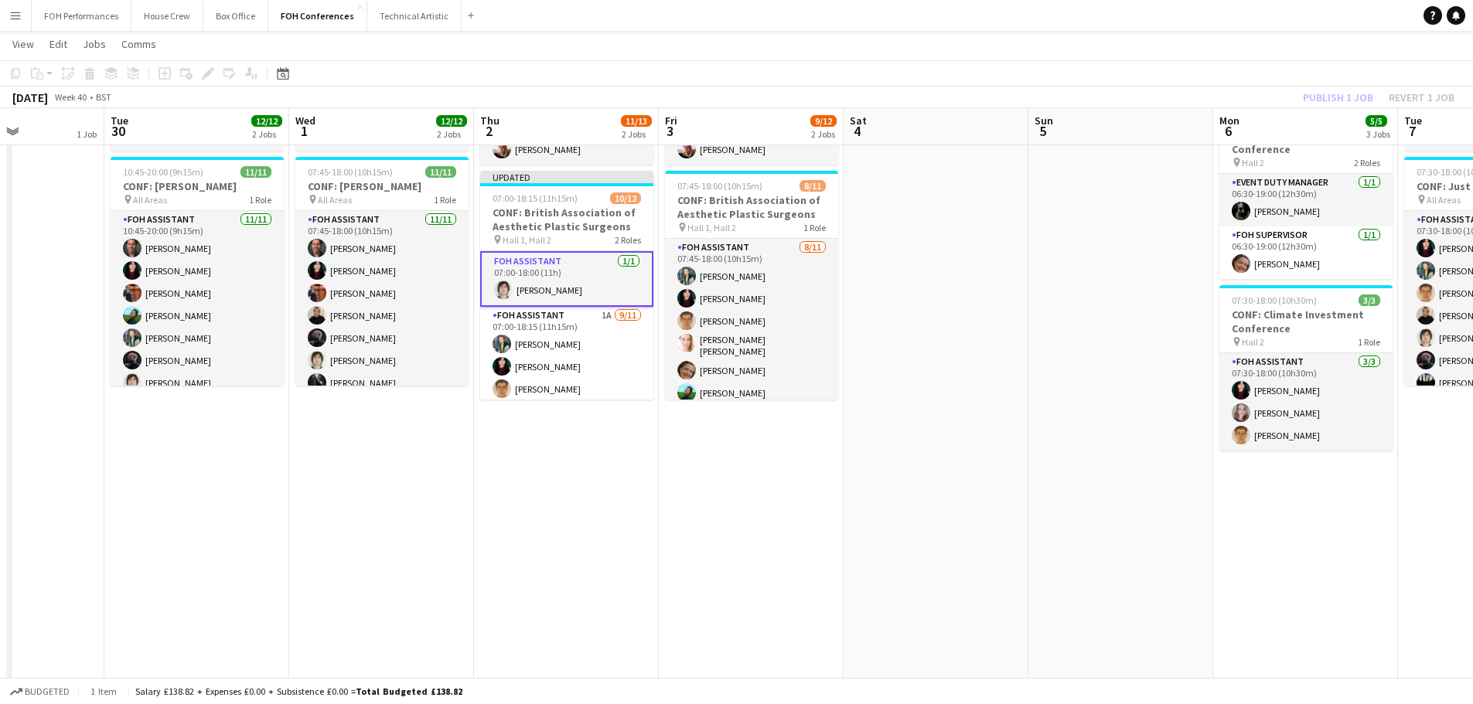
click at [557, 295] on app-card-role "FOH Assistant [DATE] 07:00-18:00 (11h) [PERSON_NAME]" at bounding box center [566, 279] width 173 height 56
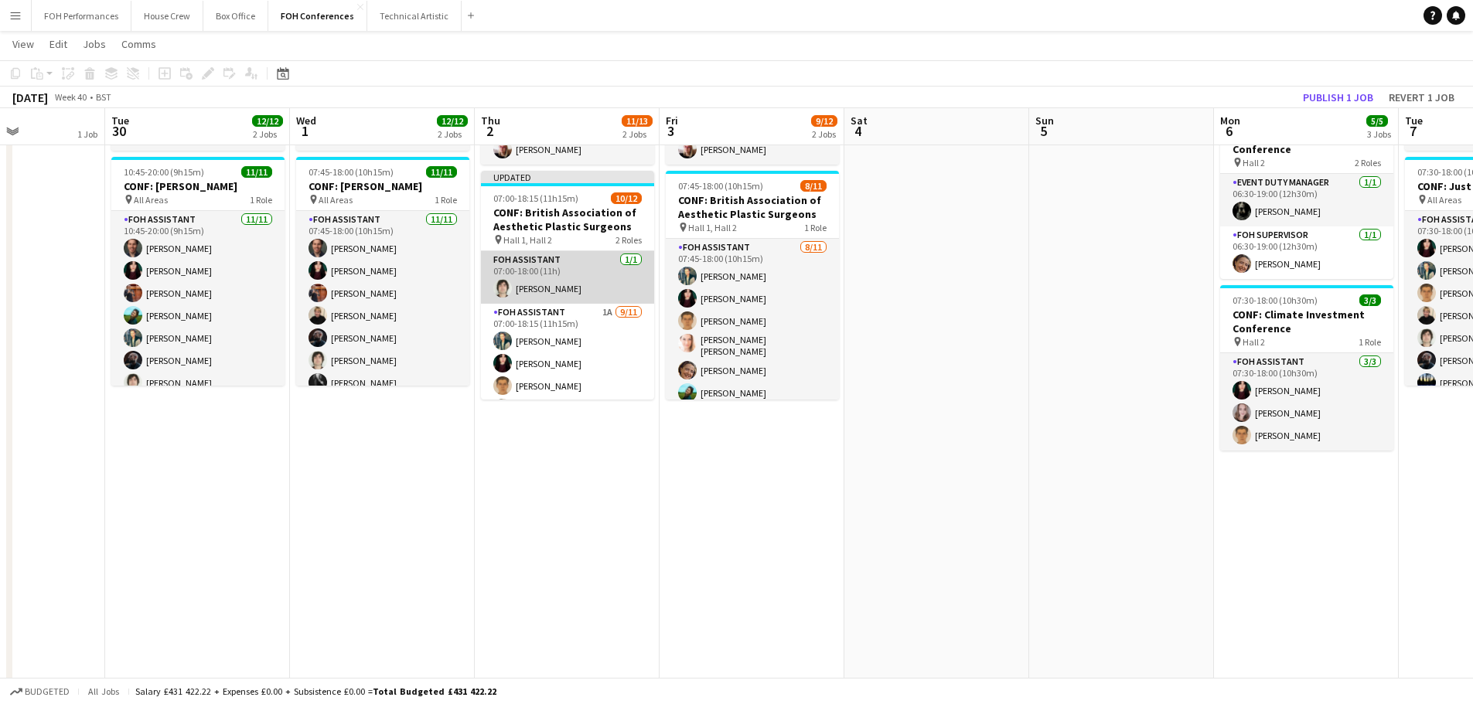
click at [587, 275] on app-card-role "FOH Assistant [DATE] 07:00-18:00 (11h) [PERSON_NAME]" at bounding box center [567, 277] width 173 height 53
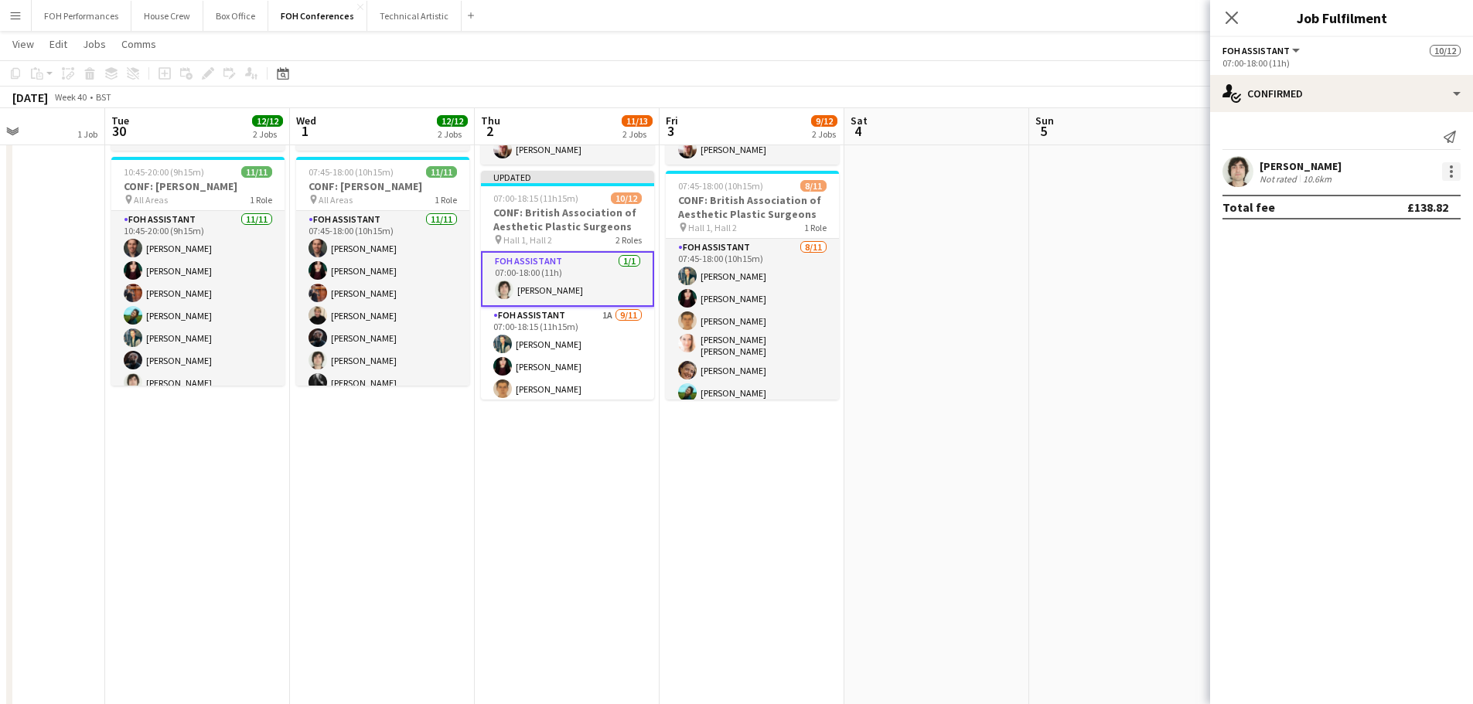
click at [1442, 168] on div at bounding box center [1451, 171] width 19 height 19
click at [1391, 244] on span "Switch crew" at bounding box center [1400, 237] width 96 height 14
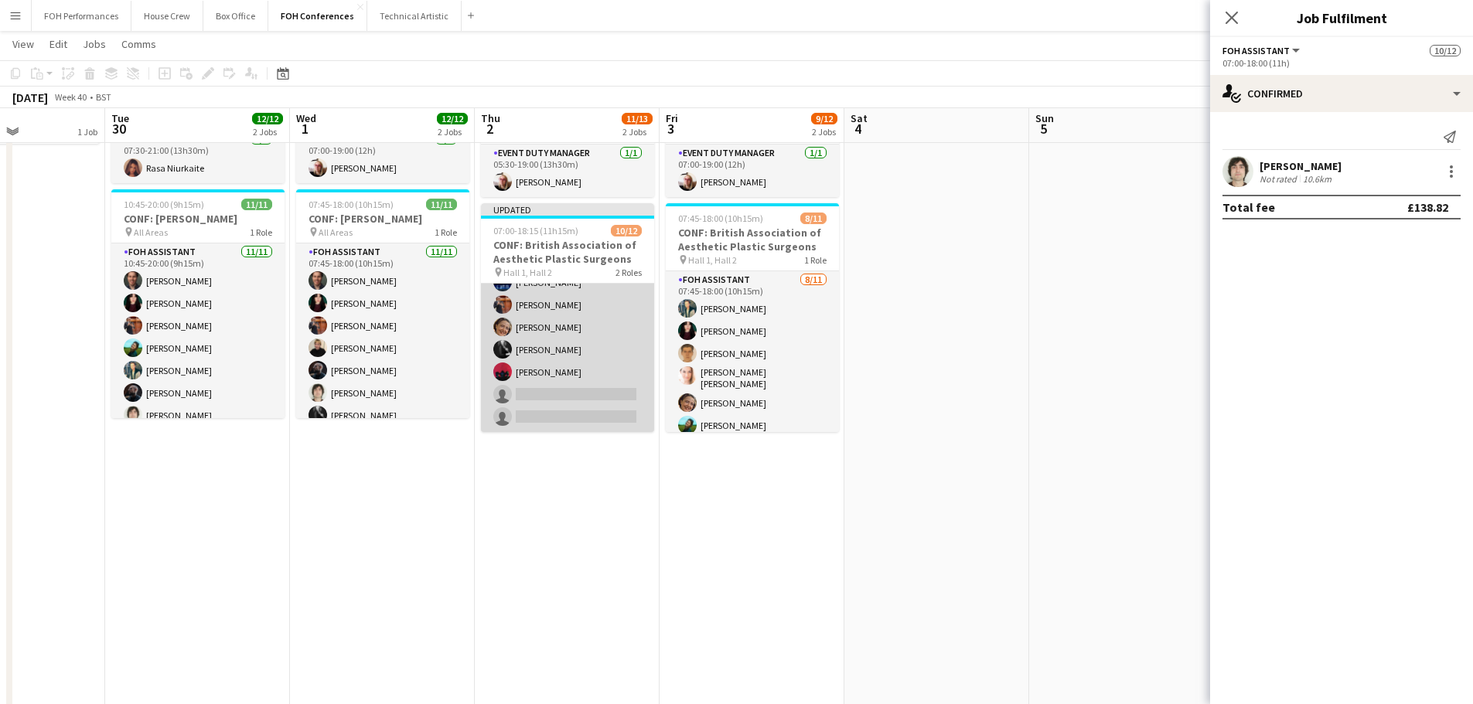
click at [571, 390] on app-card-role "FOH Assistant 1A [DATE] 07:00-18:15 (11h15m) [PERSON_NAME] [PERSON_NAME] [PERSO…" at bounding box center [567, 293] width 173 height 277
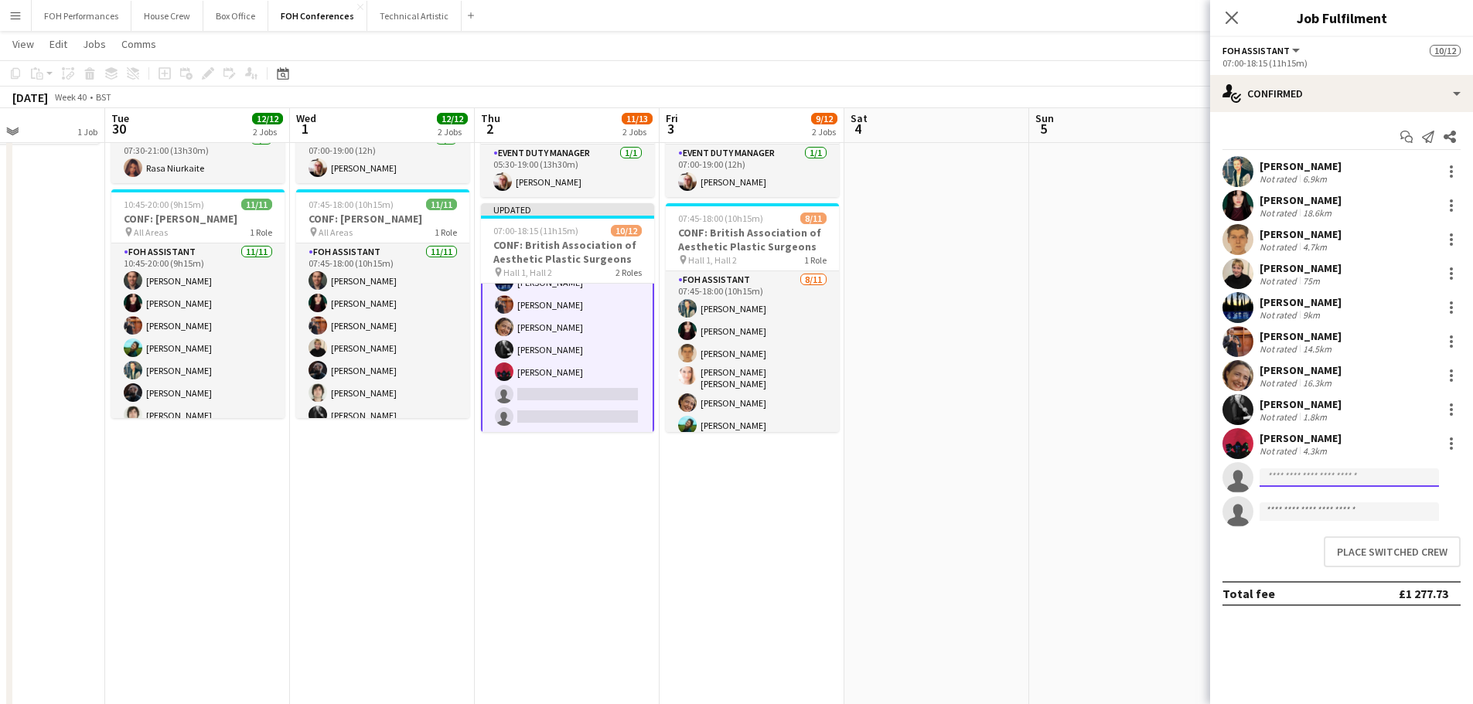
click at [1329, 485] on input at bounding box center [1349, 478] width 179 height 19
click at [1356, 554] on button "Place switched crew" at bounding box center [1392, 552] width 137 height 31
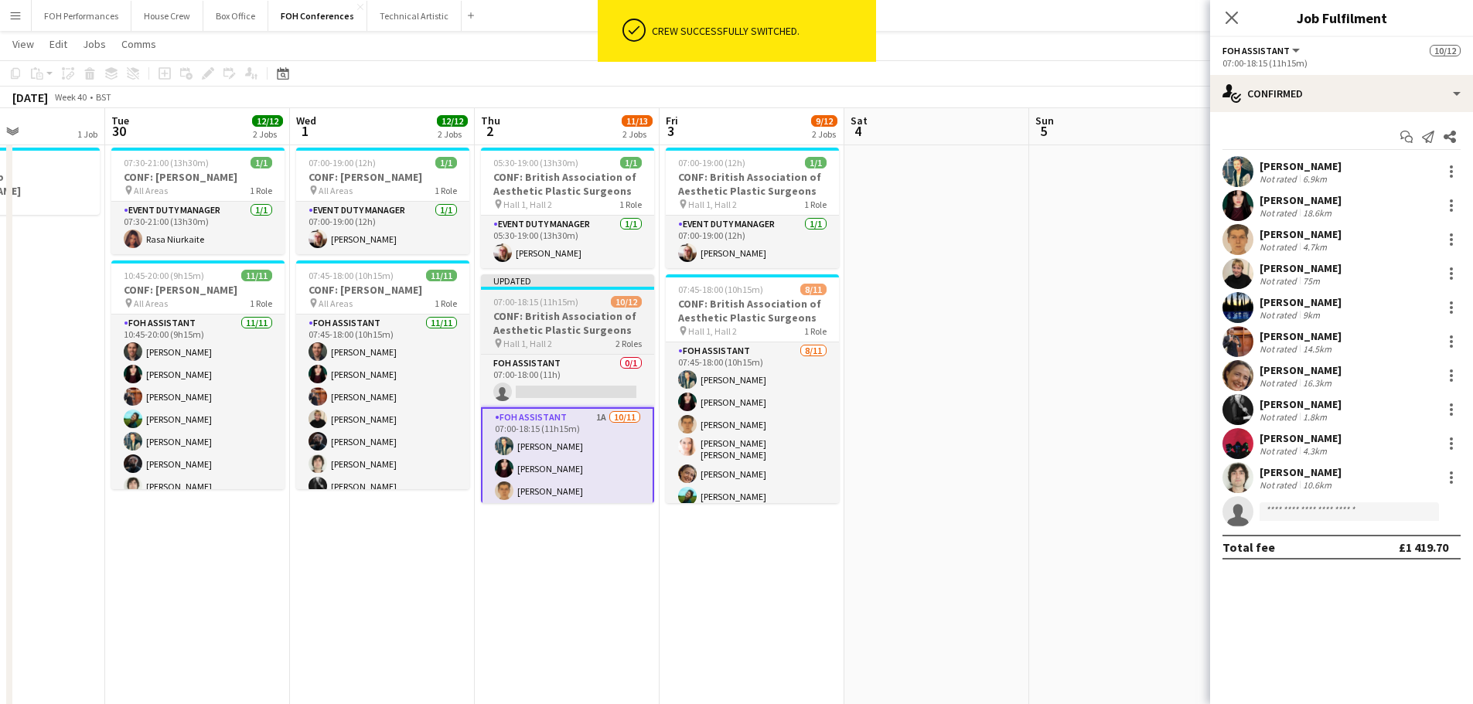
scroll to position [0, 0]
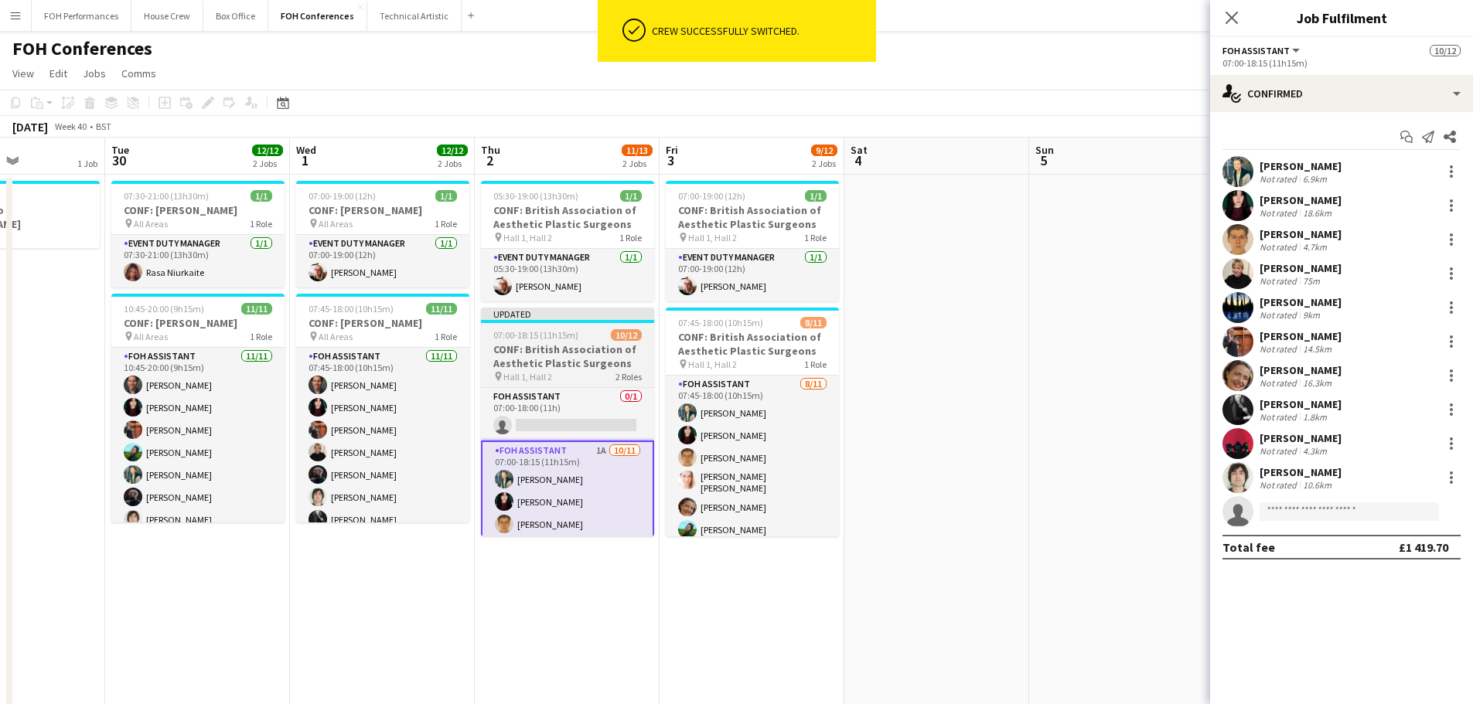
click at [594, 357] on h3 "CONF: British Association of Aesthetic Plastic Surgeons" at bounding box center [567, 357] width 173 height 28
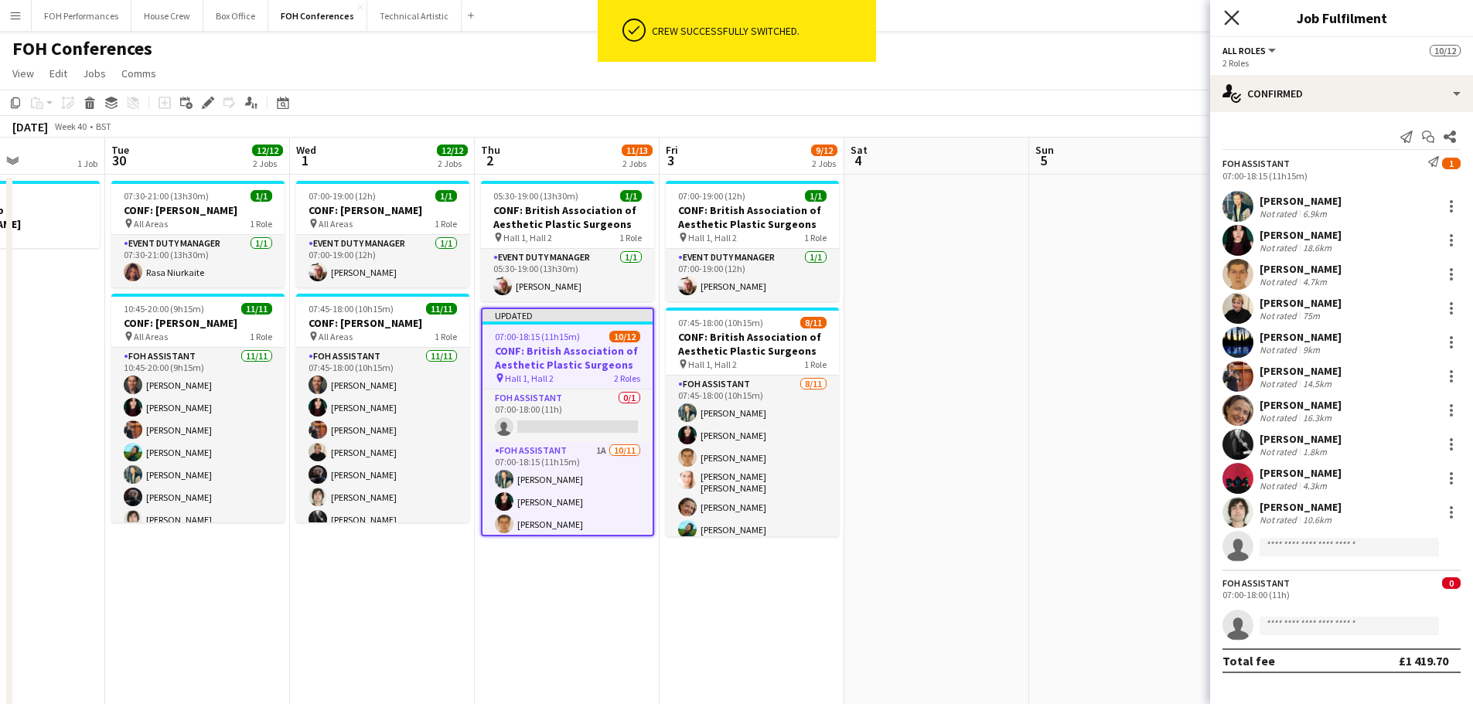
click at [1233, 22] on icon "Close pop-in" at bounding box center [1231, 17] width 15 height 15
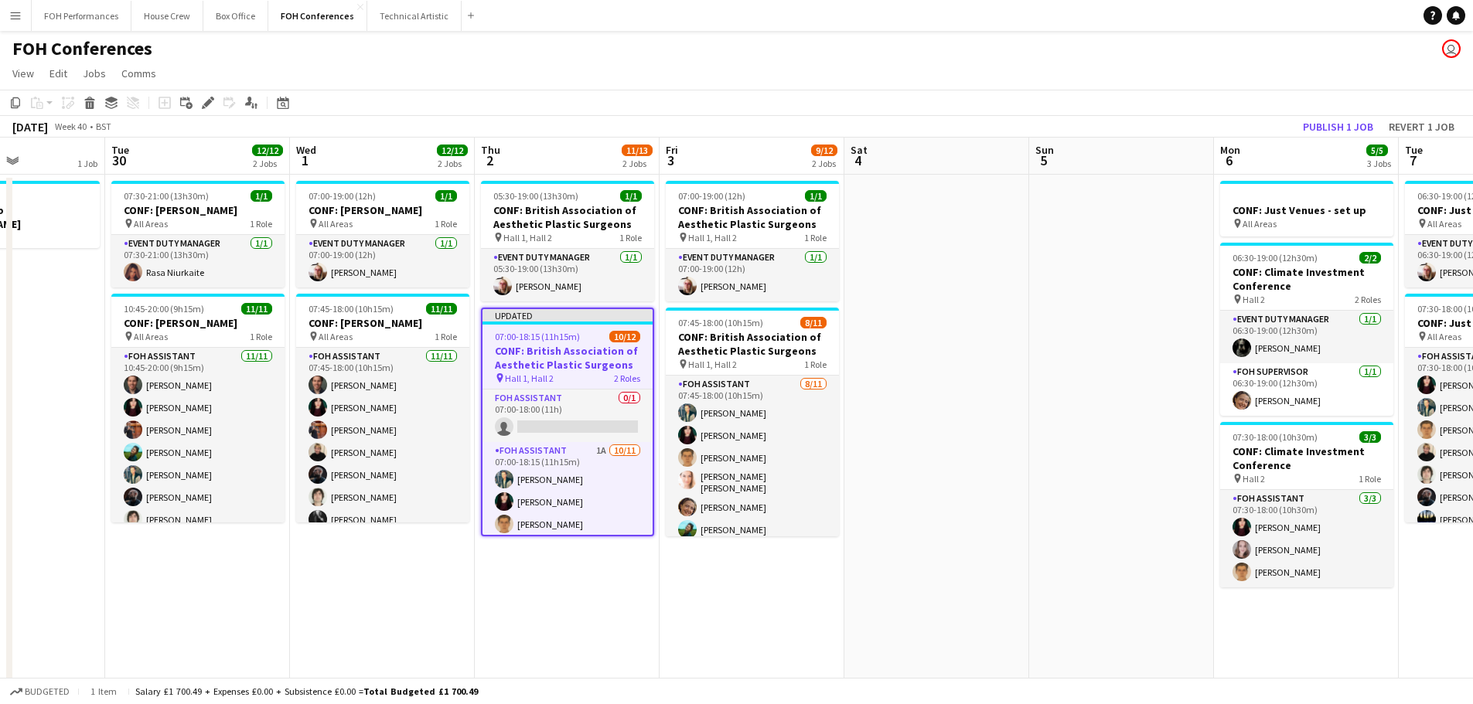
click at [605, 357] on h3 "CONF: British Association of Aesthetic Plastic Surgeons" at bounding box center [568, 358] width 170 height 28
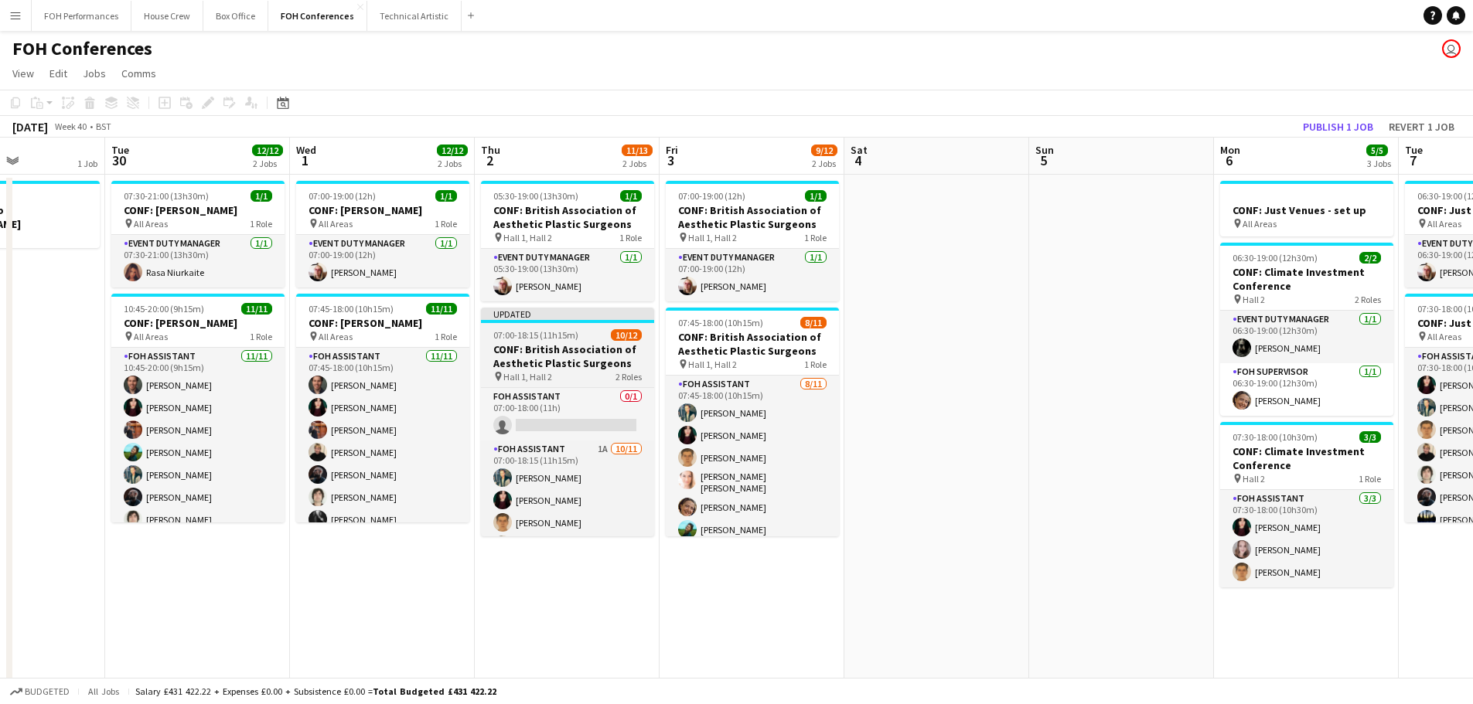
click at [590, 363] on h3 "CONF: British Association of Aesthetic Plastic Surgeons" at bounding box center [567, 357] width 173 height 28
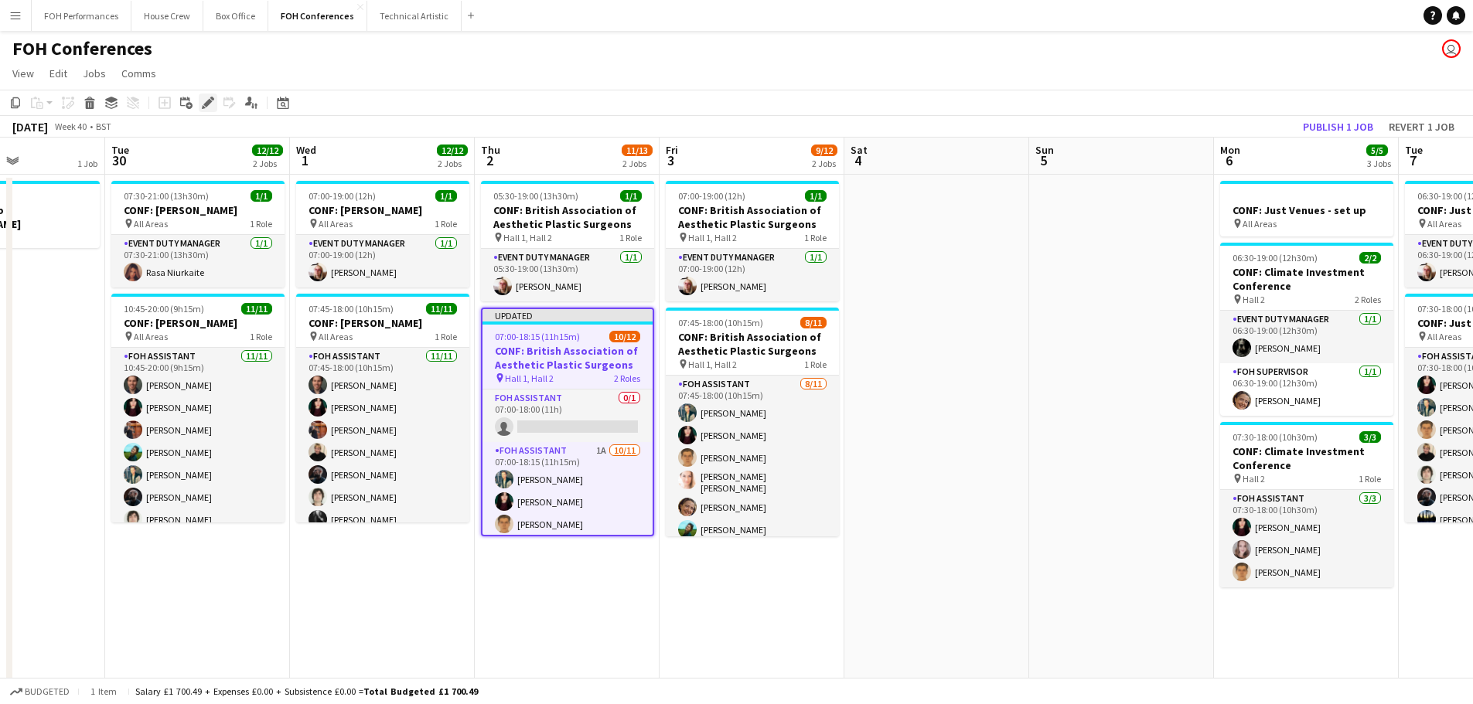
click at [208, 102] on icon at bounding box center [207, 103] width 9 height 9
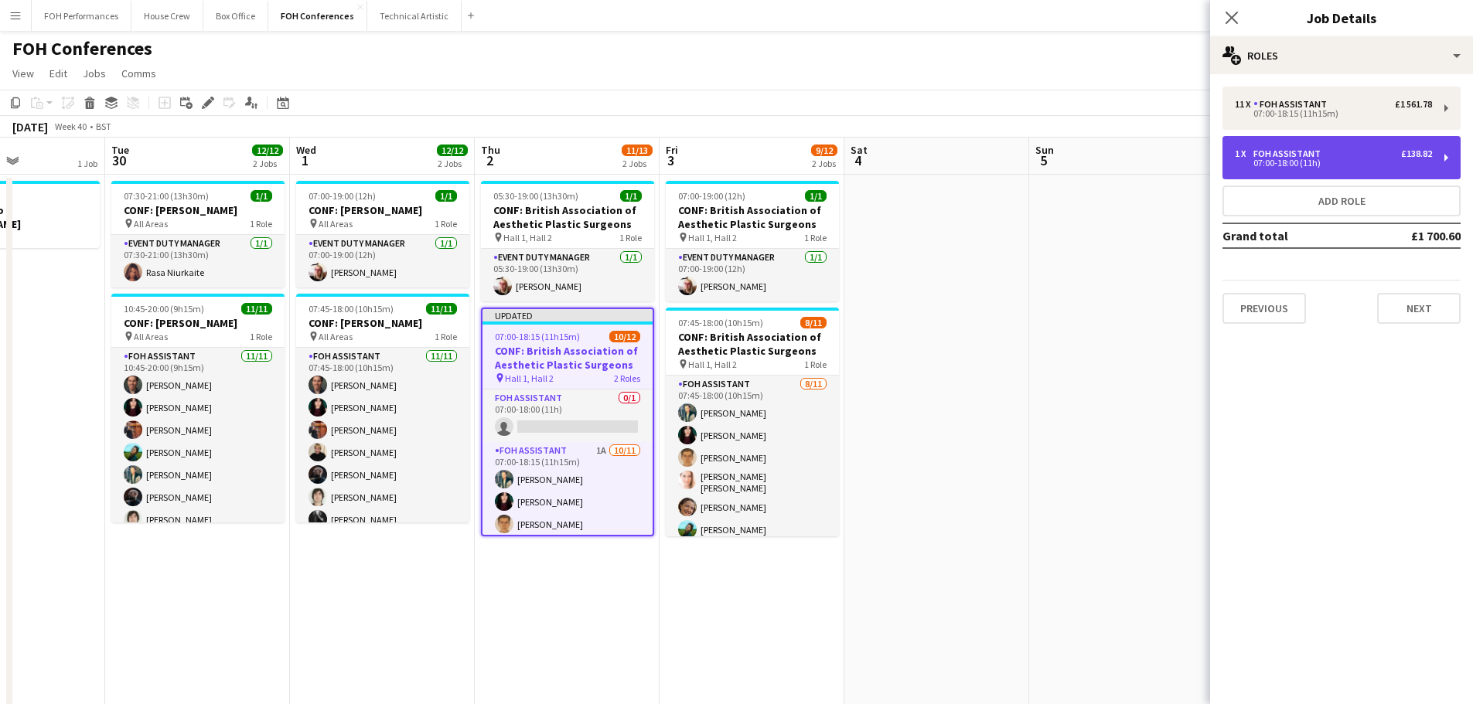
click at [1445, 155] on div "1 x FOH Assistant £138.82 07:00-18:00 (11h)" at bounding box center [1342, 157] width 238 height 43
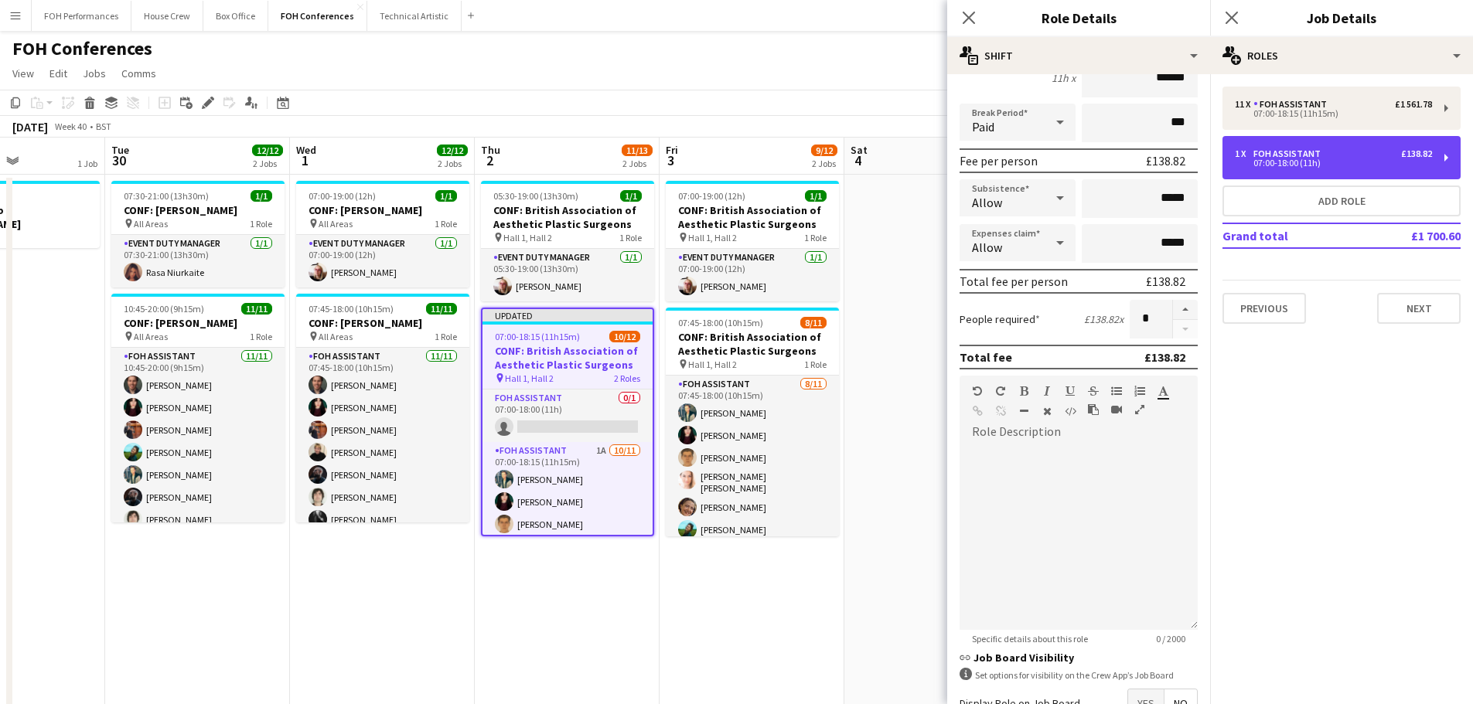
scroll to position [264, 0]
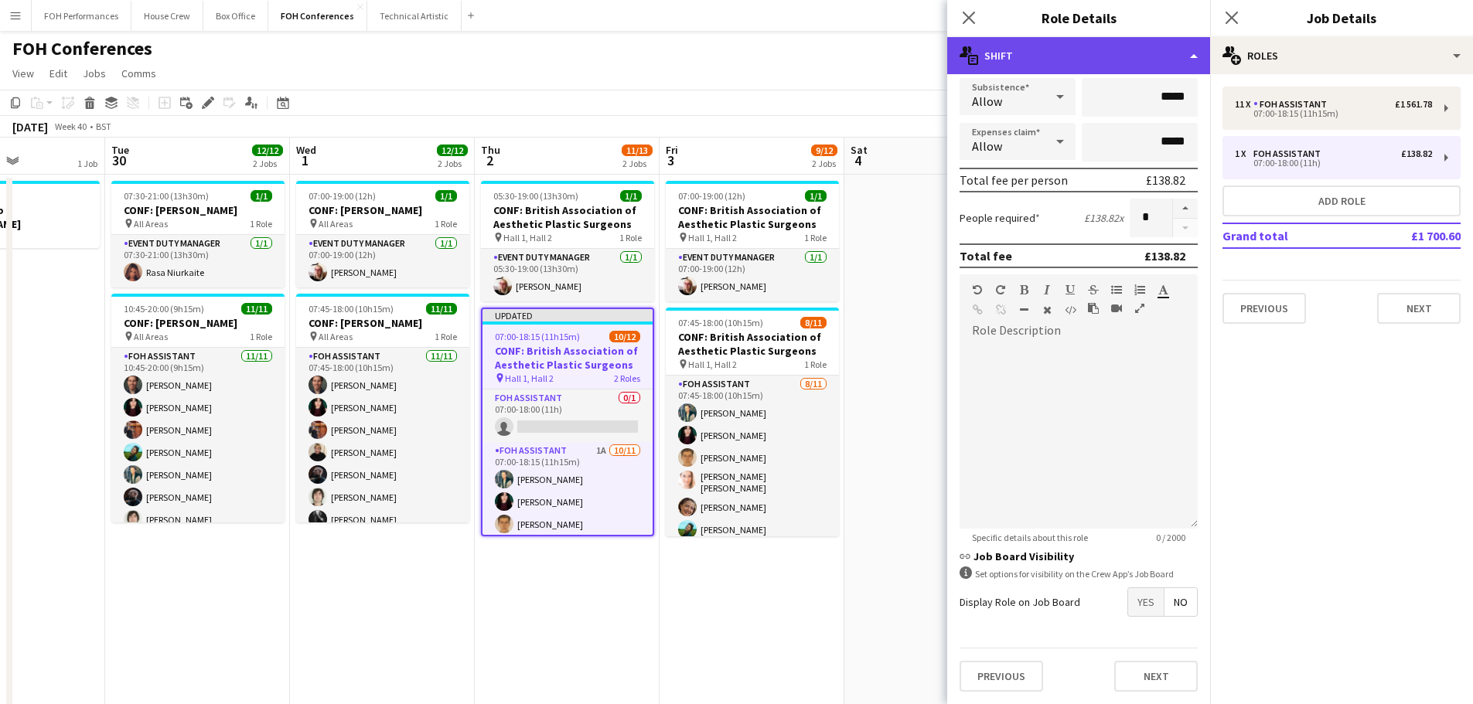
click at [1192, 60] on div "multiple-actions-text Shift" at bounding box center [1078, 55] width 263 height 37
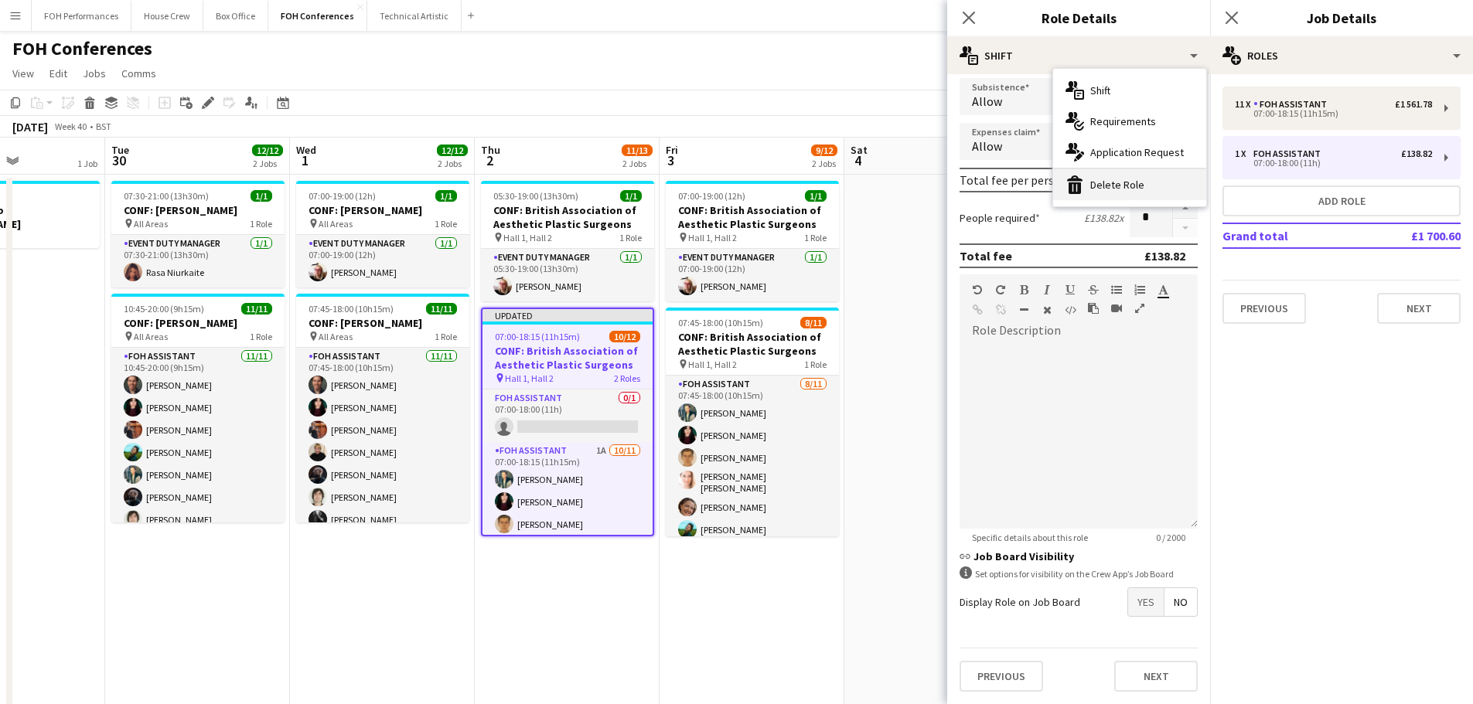
click at [1110, 182] on div "bin-2 Delete Role" at bounding box center [1129, 184] width 153 height 31
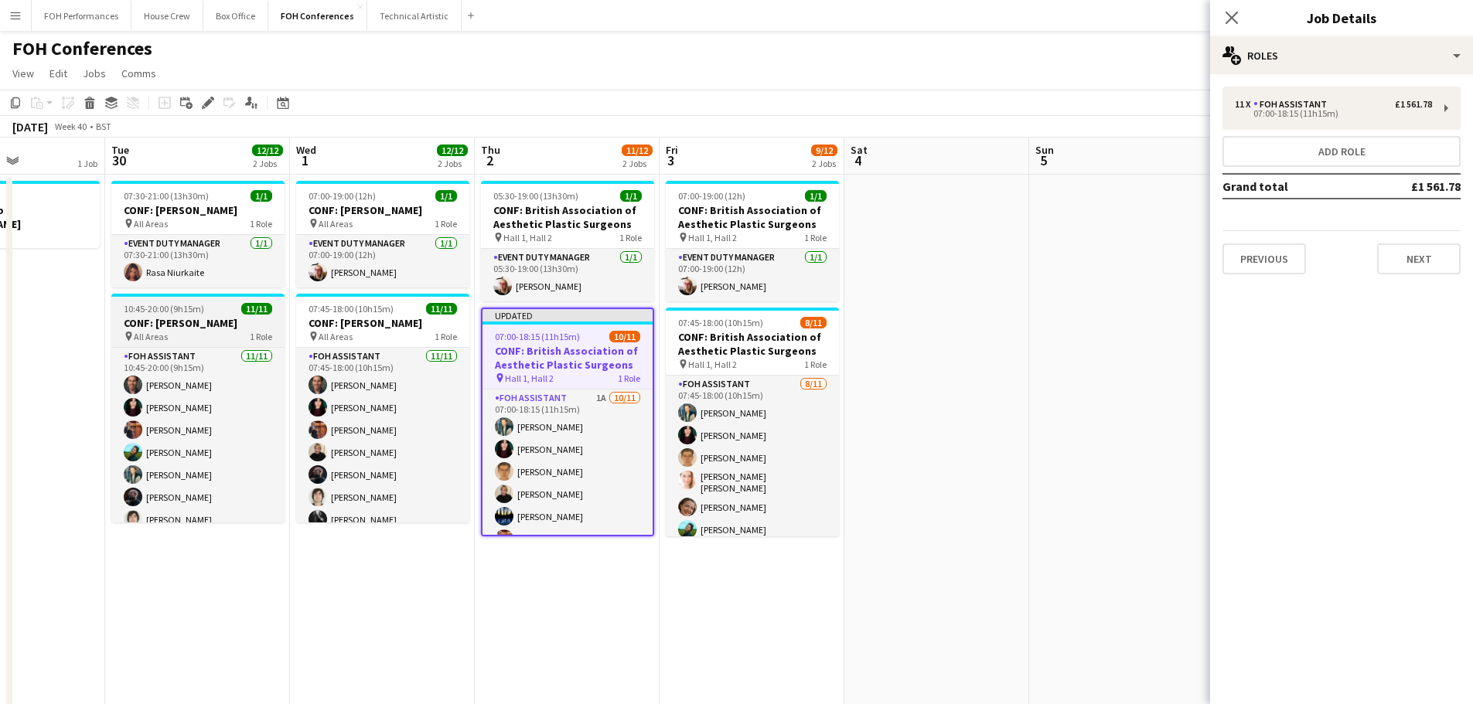
click at [172, 324] on h3 "CONF: [PERSON_NAME]" at bounding box center [197, 323] width 173 height 14
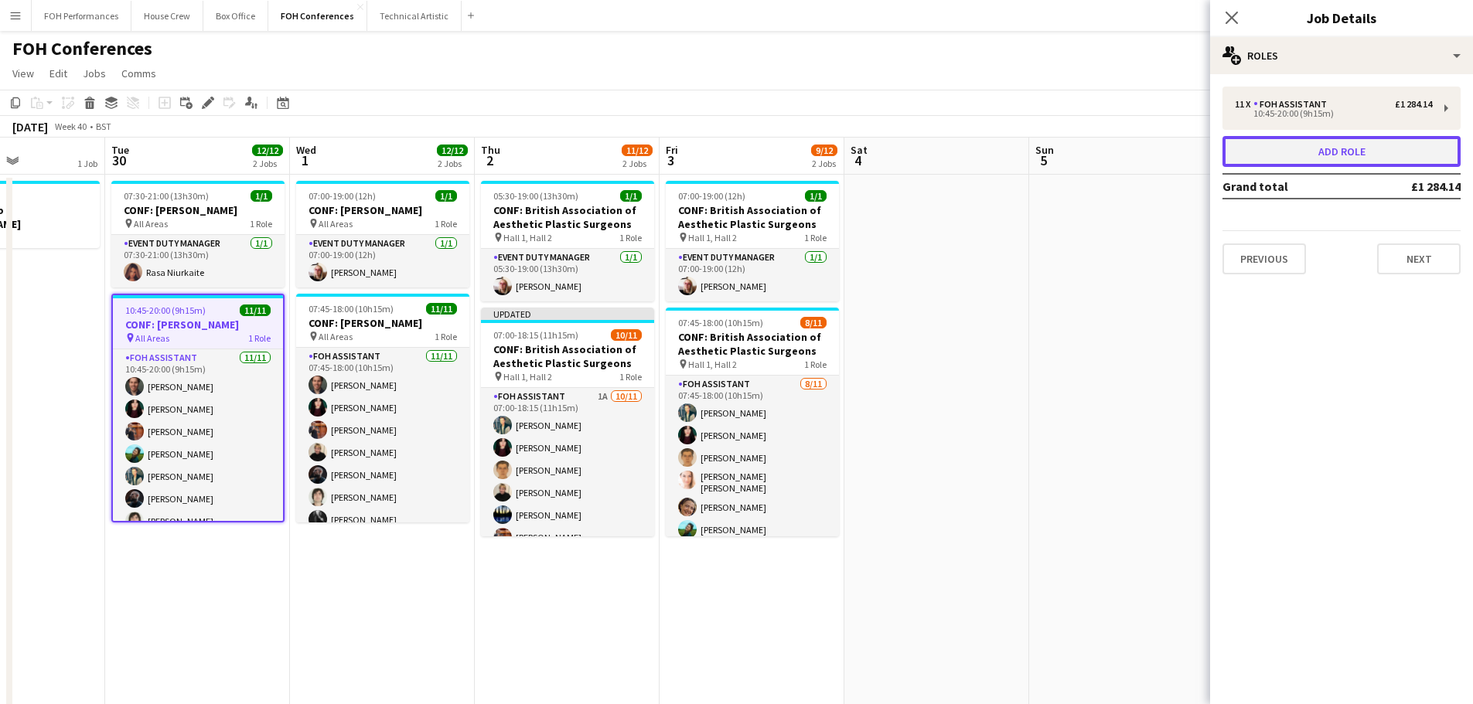
click at [1288, 152] on button "Add role" at bounding box center [1342, 151] width 238 height 31
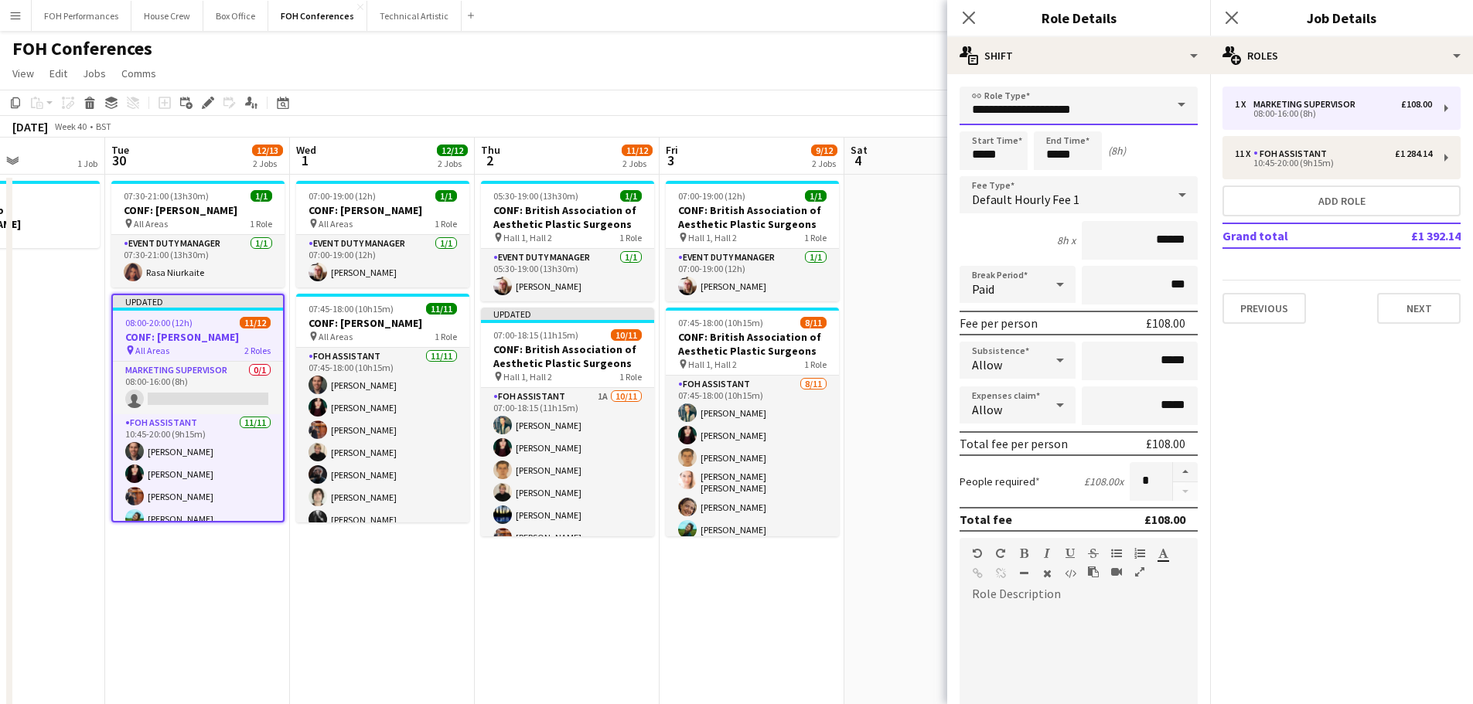
click at [1086, 106] on input "**********" at bounding box center [1079, 106] width 238 height 39
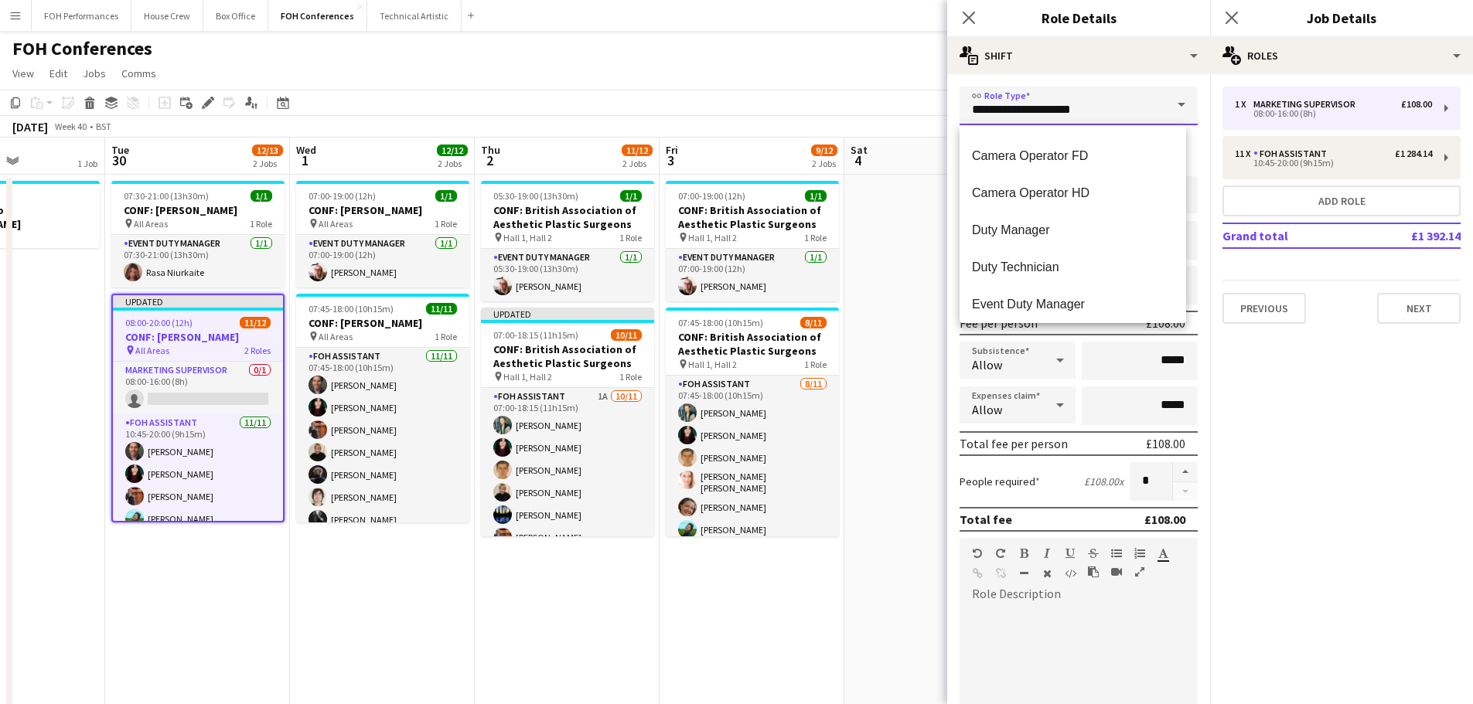
scroll to position [851, 0]
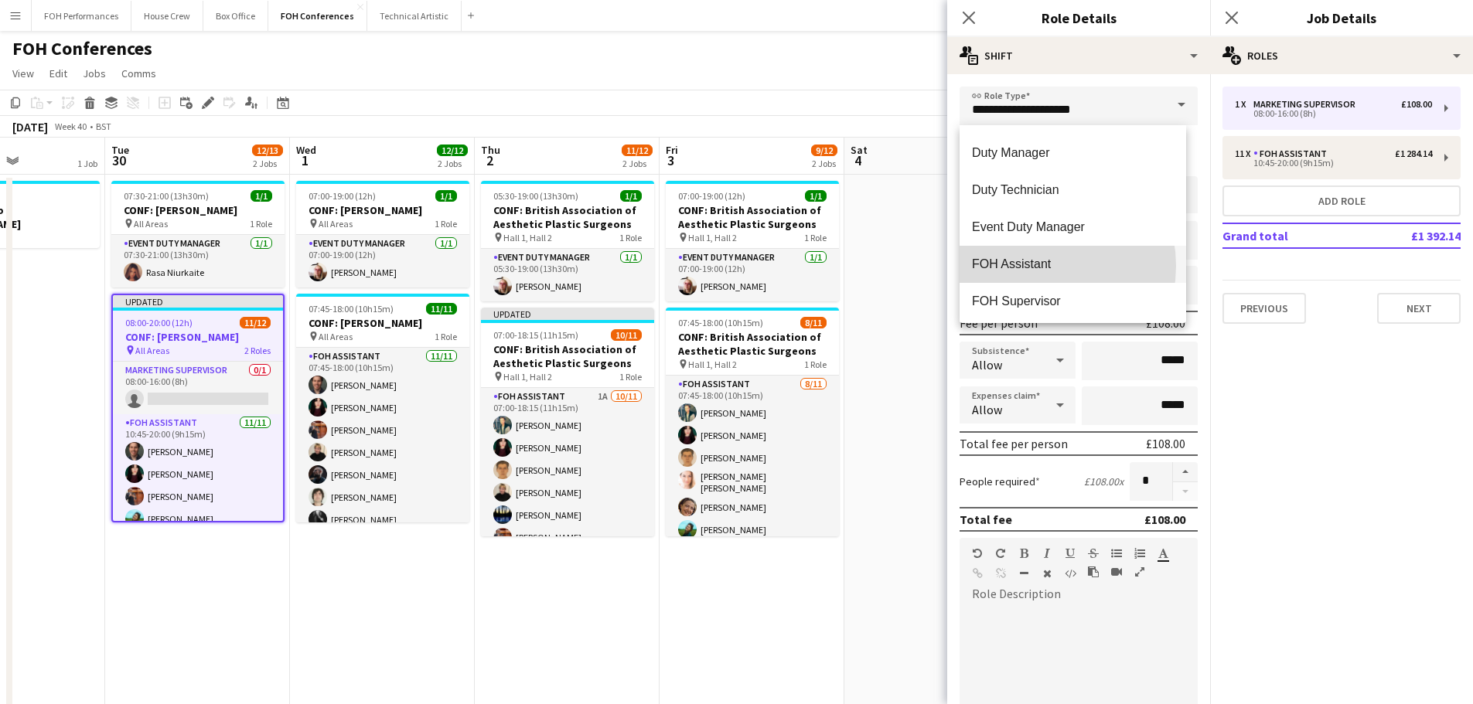
click at [1035, 266] on span "FOH Assistant" at bounding box center [1073, 264] width 202 height 15
type input "**********"
type input "******"
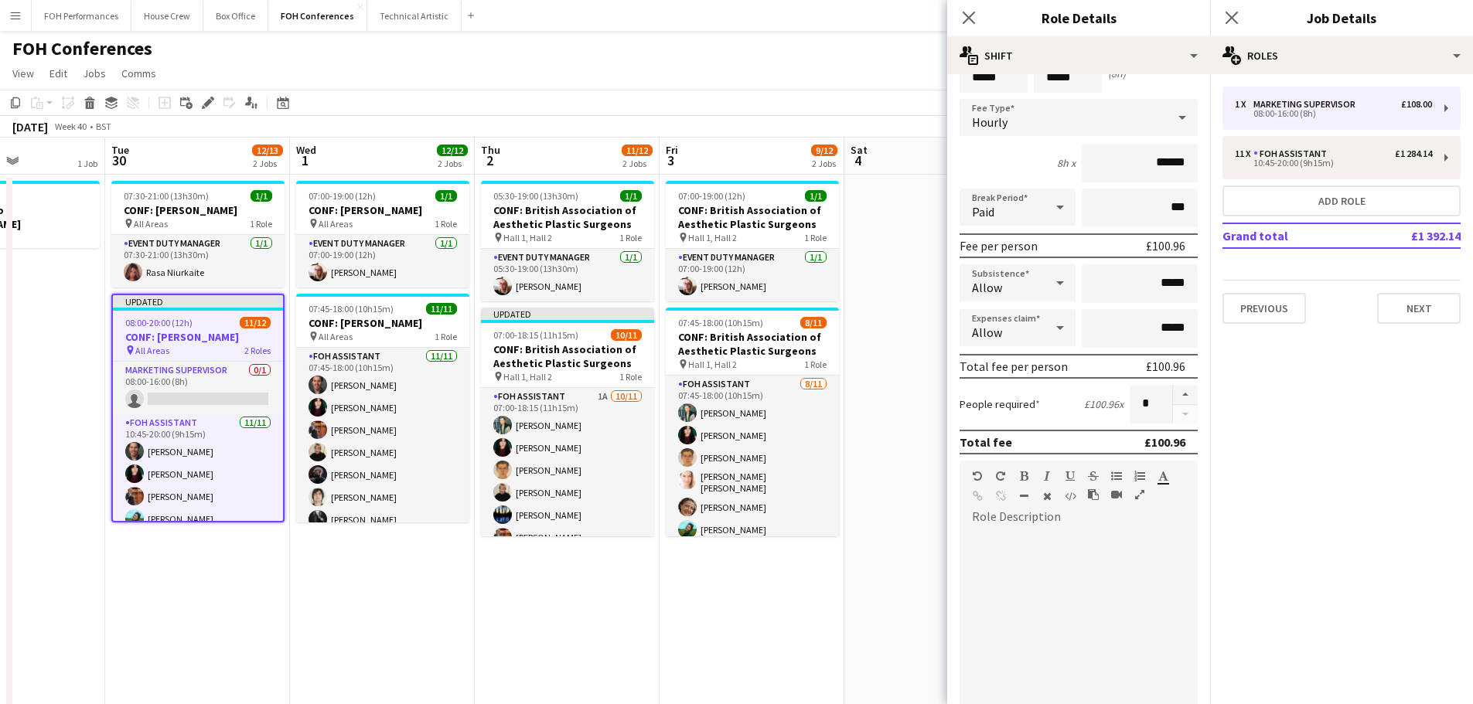
scroll to position [0, 0]
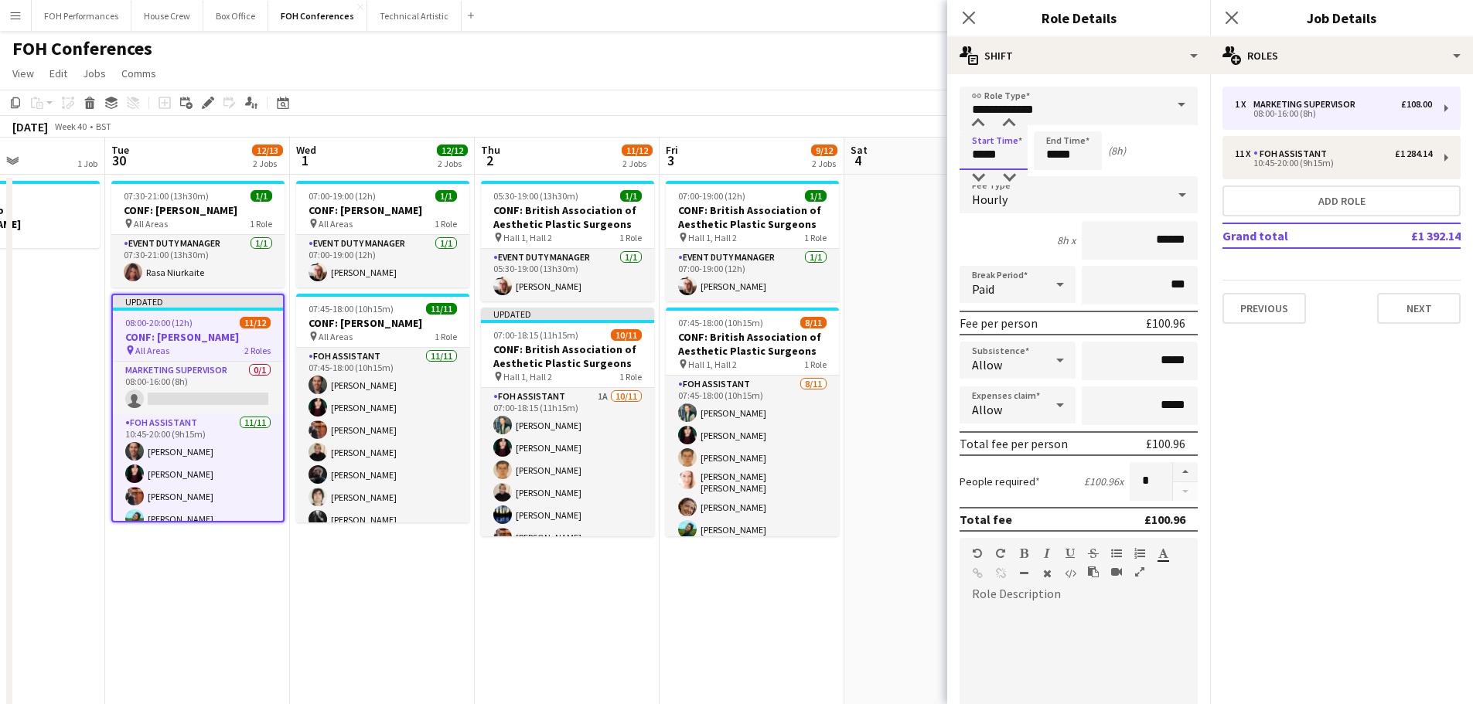
drag, startPoint x: 1006, startPoint y: 157, endPoint x: 975, endPoint y: 153, distance: 31.2
click at [975, 153] on input "*****" at bounding box center [994, 150] width 68 height 39
type input "*****"
click at [1058, 159] on input "*****" at bounding box center [1068, 150] width 68 height 39
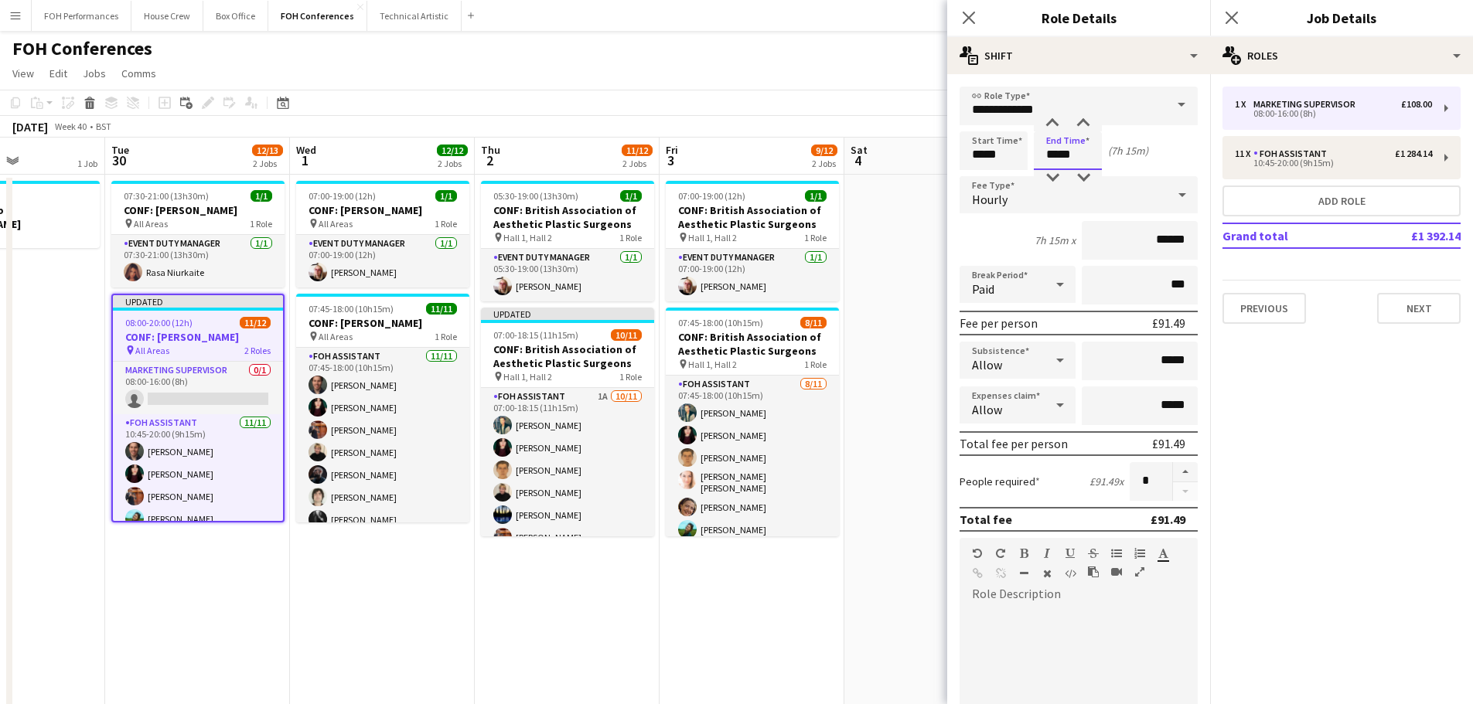
type input "*****"
click at [1108, 644] on div at bounding box center [1079, 700] width 238 height 186
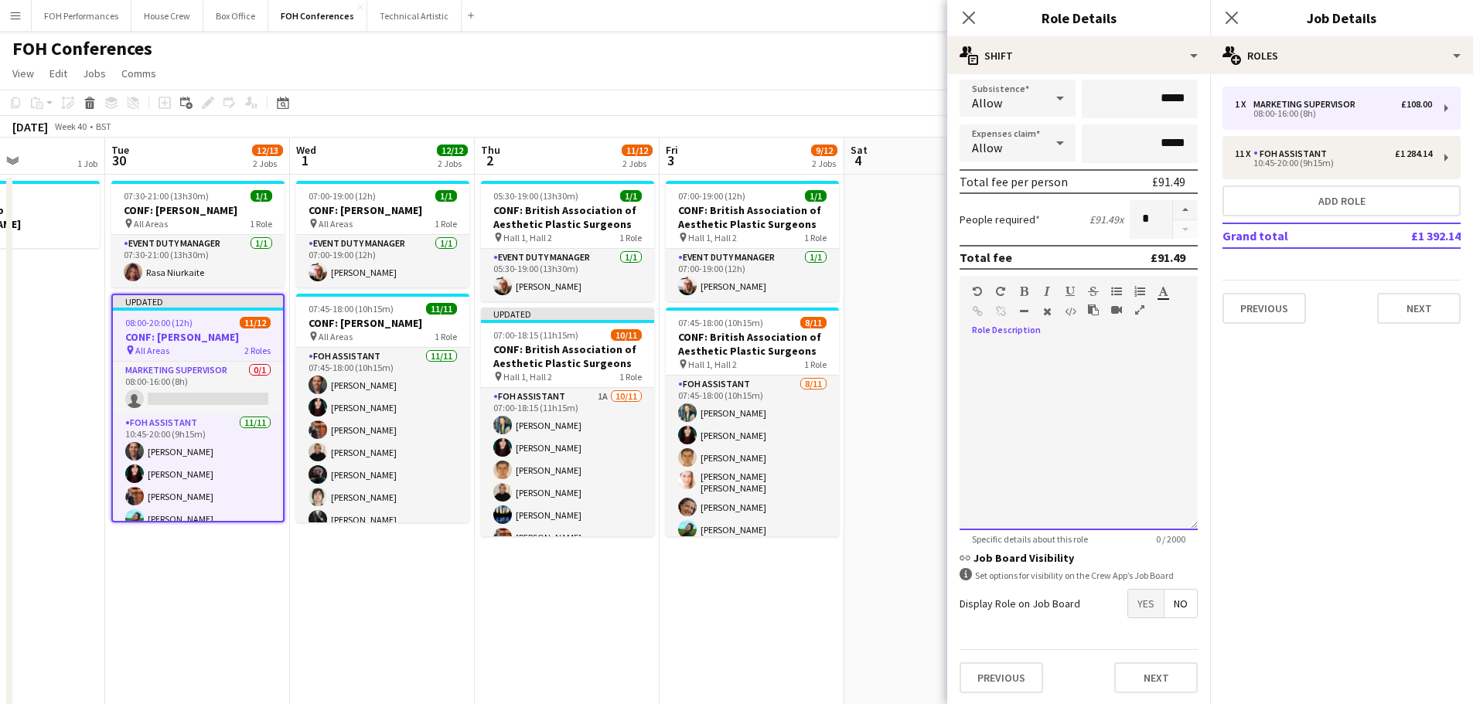
scroll to position [264, 0]
click at [1124, 673] on button "Next" at bounding box center [1156, 676] width 84 height 31
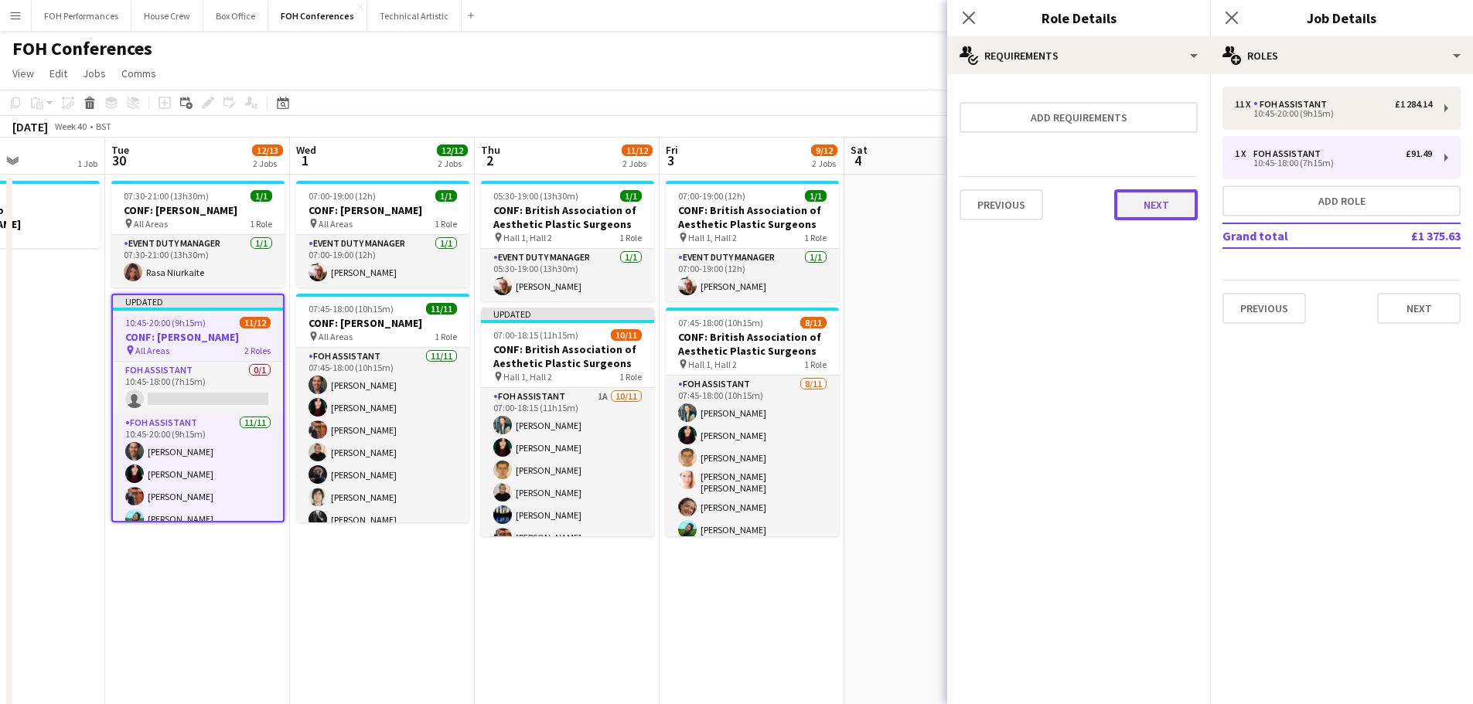
click at [1149, 198] on button "Next" at bounding box center [1156, 204] width 84 height 31
click at [1151, 211] on button "Finish" at bounding box center [1169, 207] width 58 height 31
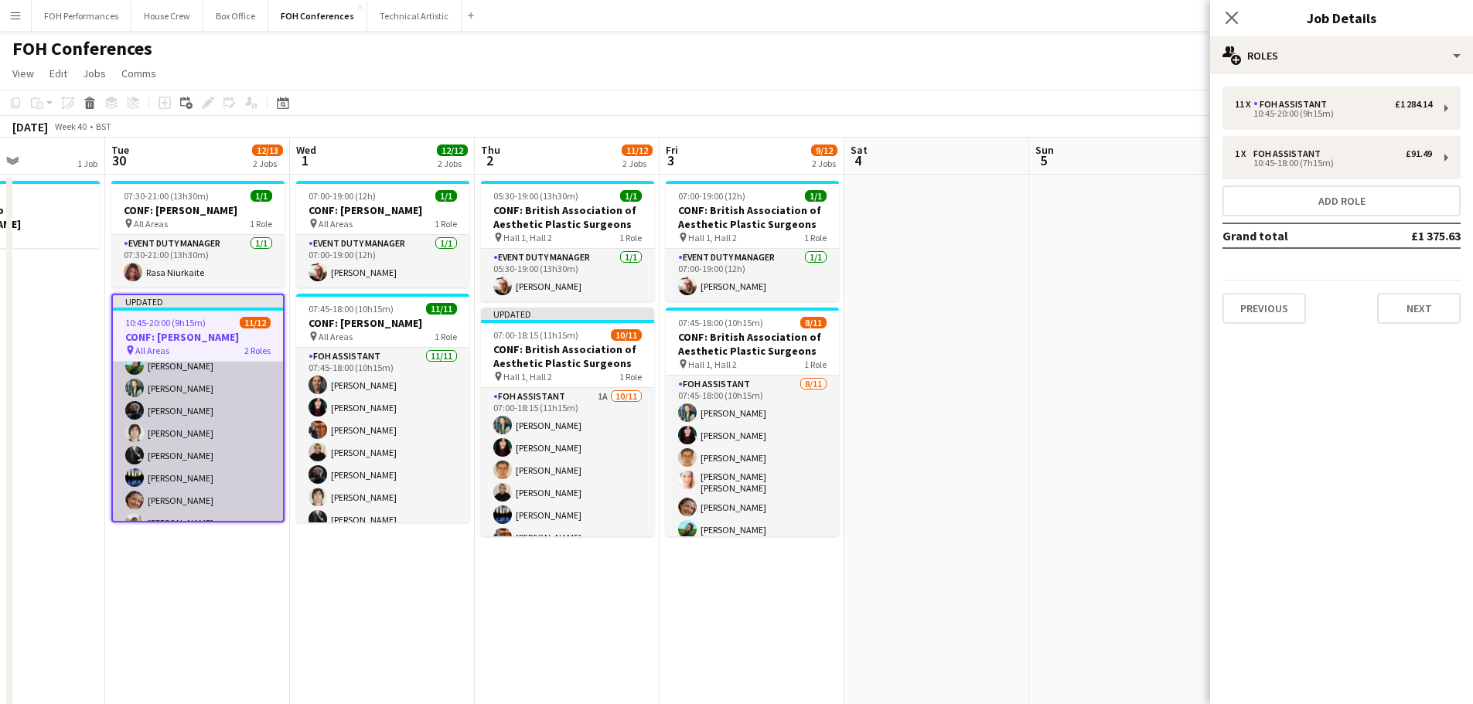
scroll to position [155, 0]
click at [183, 436] on app-card-role "FOH Assistant [DATE] 10:45-20:00 (9h15m) [PERSON_NAME] [PERSON_NAME] [PERSON_NA…" at bounding box center [198, 398] width 170 height 277
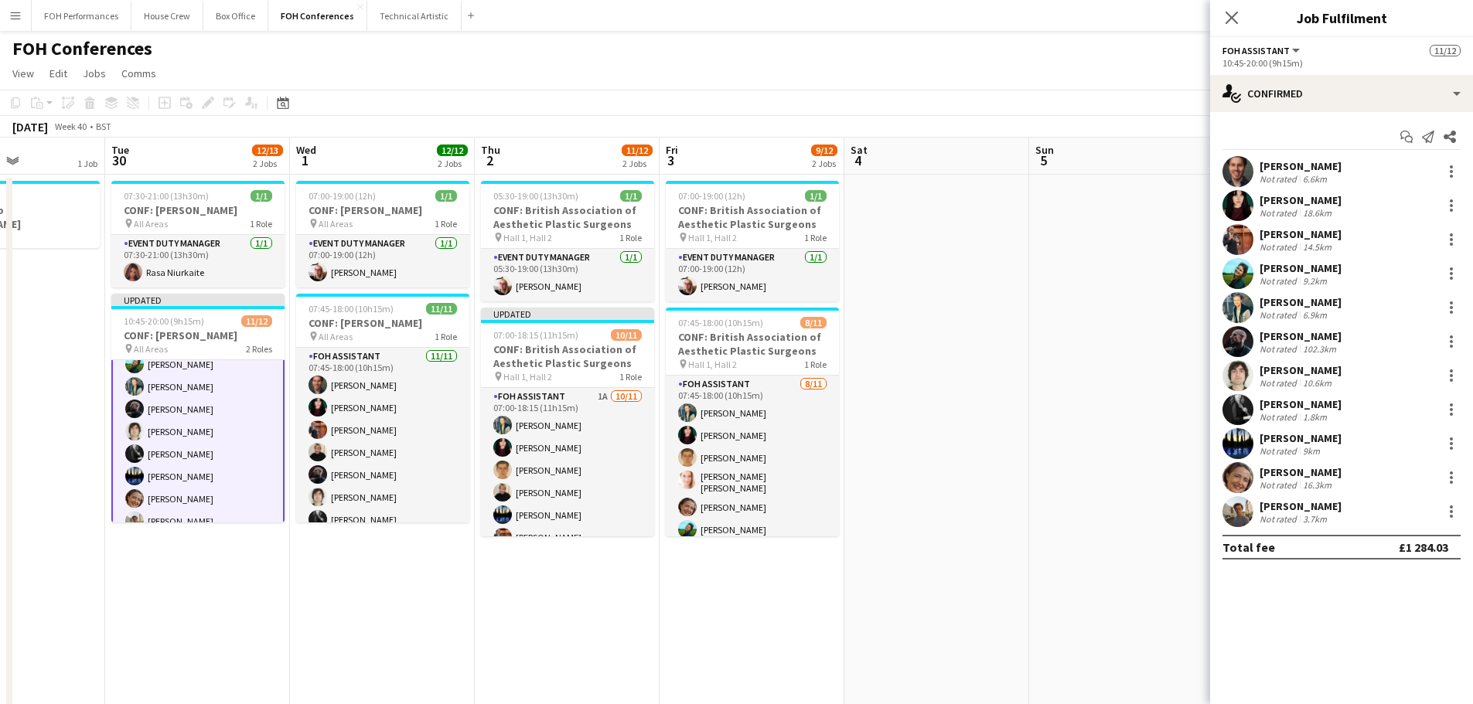
scroll to position [156, 0]
click at [1454, 369] on div at bounding box center [1451, 376] width 19 height 19
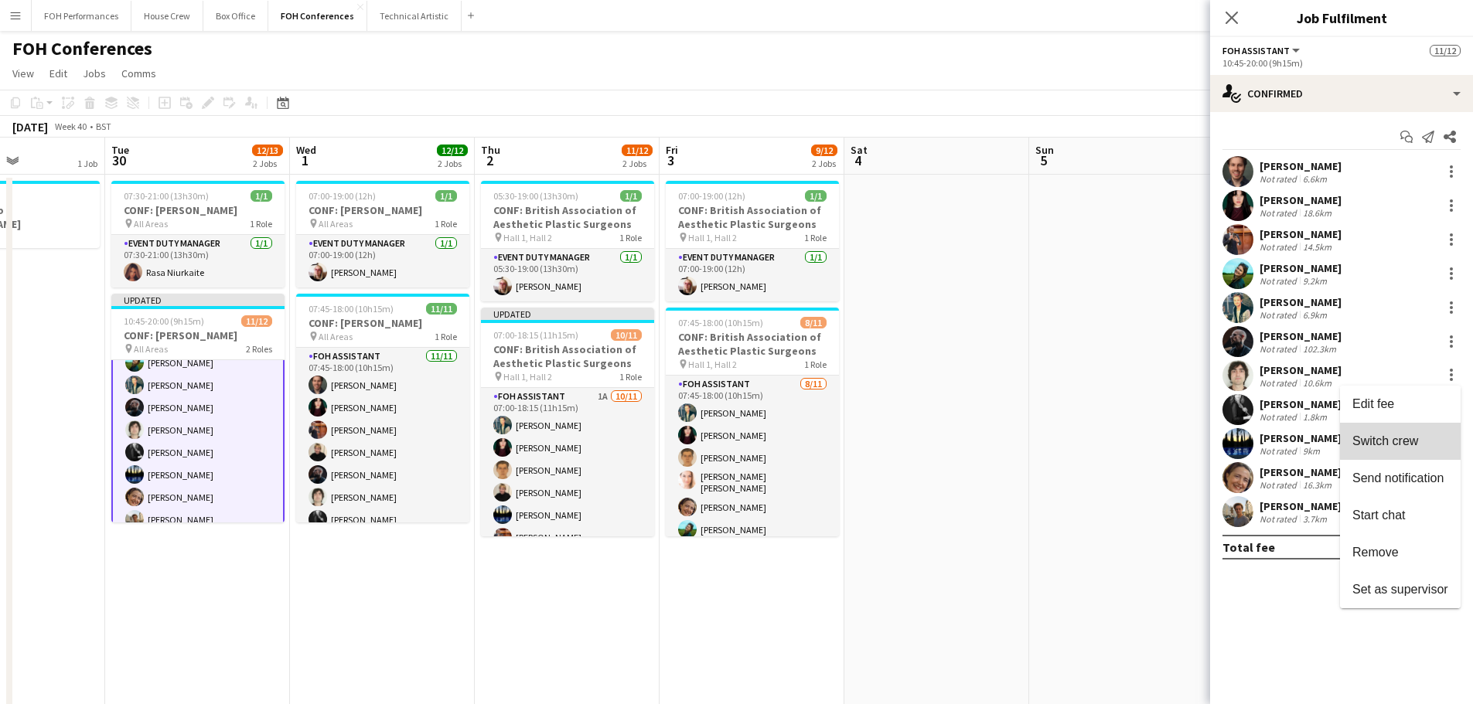
click at [1401, 432] on button "Switch crew" at bounding box center [1400, 441] width 121 height 37
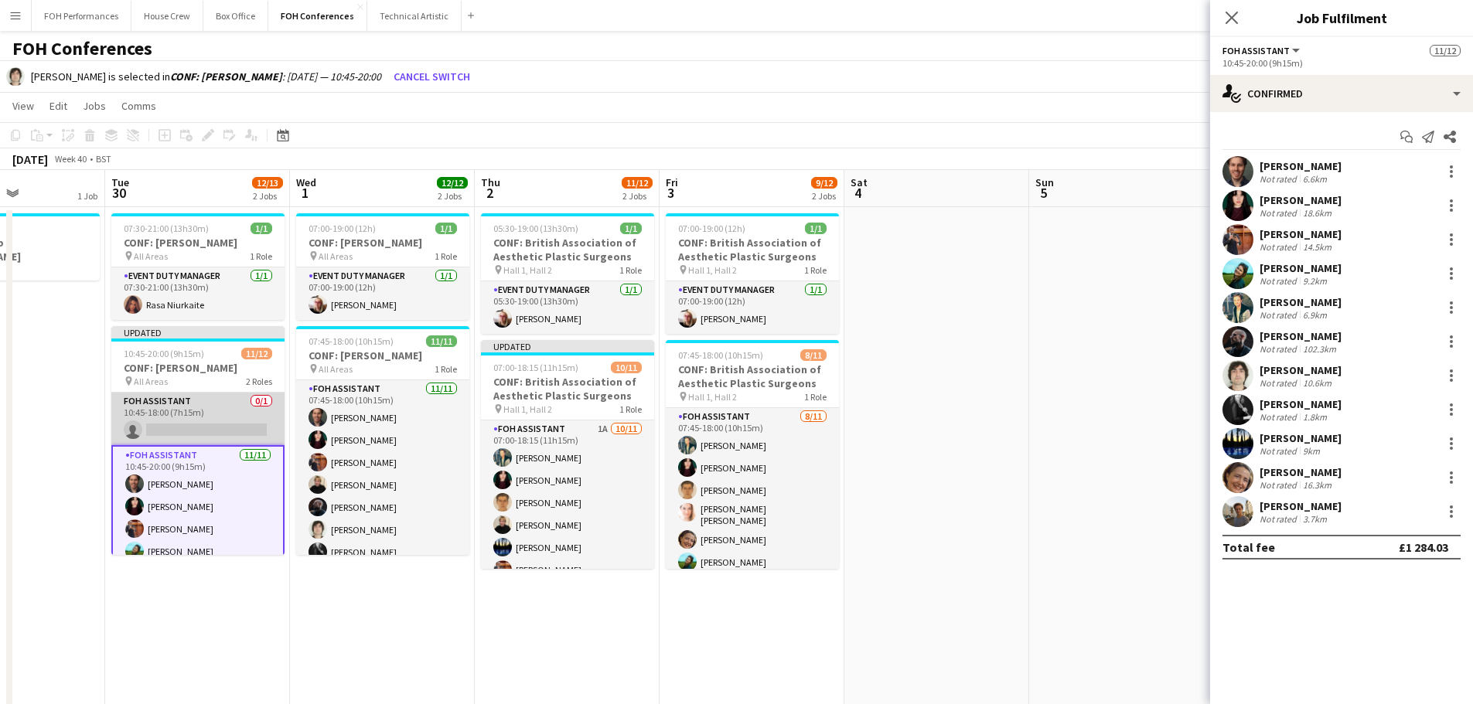
scroll to position [0, 448]
click at [199, 437] on app-card-role "FOH Assistant 0/1 10:45-18:00 (7h15m) single-neutral-actions" at bounding box center [198, 419] width 173 height 53
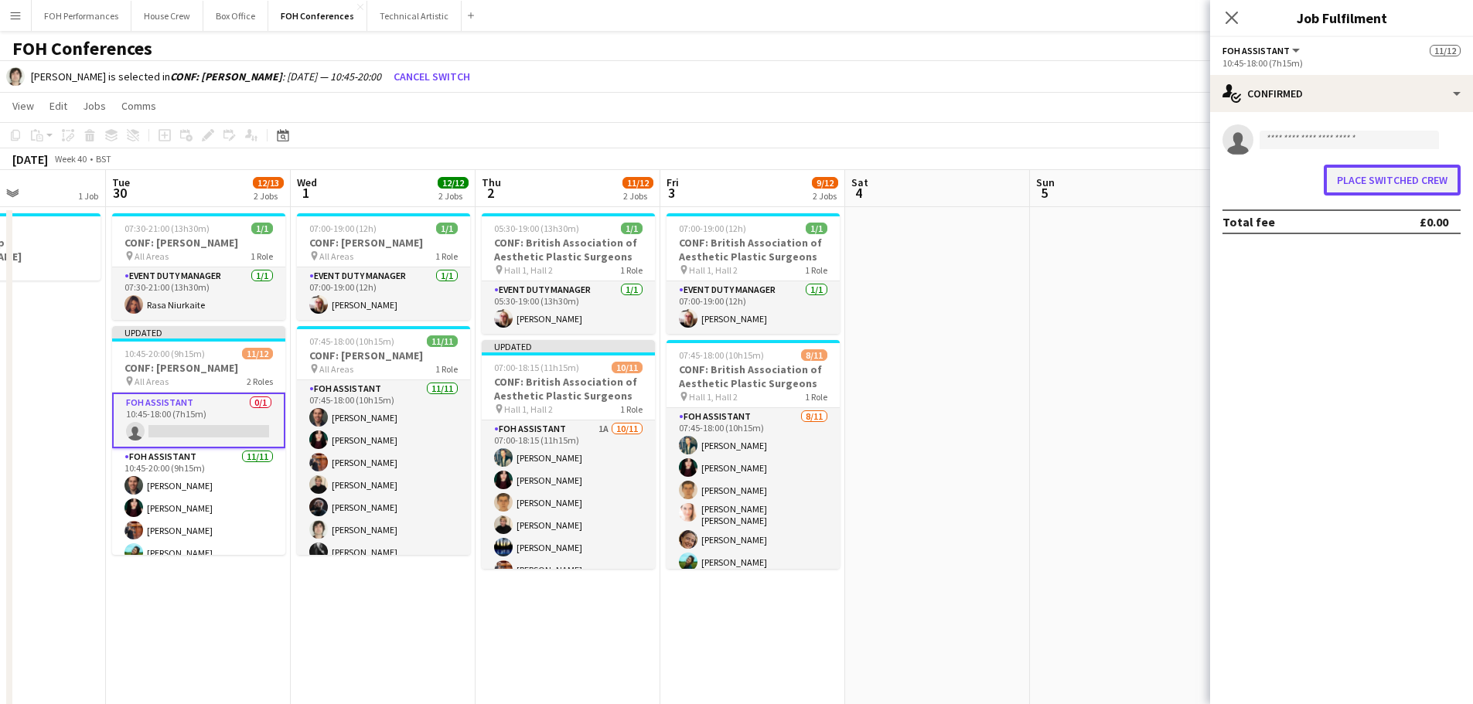
click at [1354, 178] on button "Place switched crew" at bounding box center [1392, 180] width 137 height 31
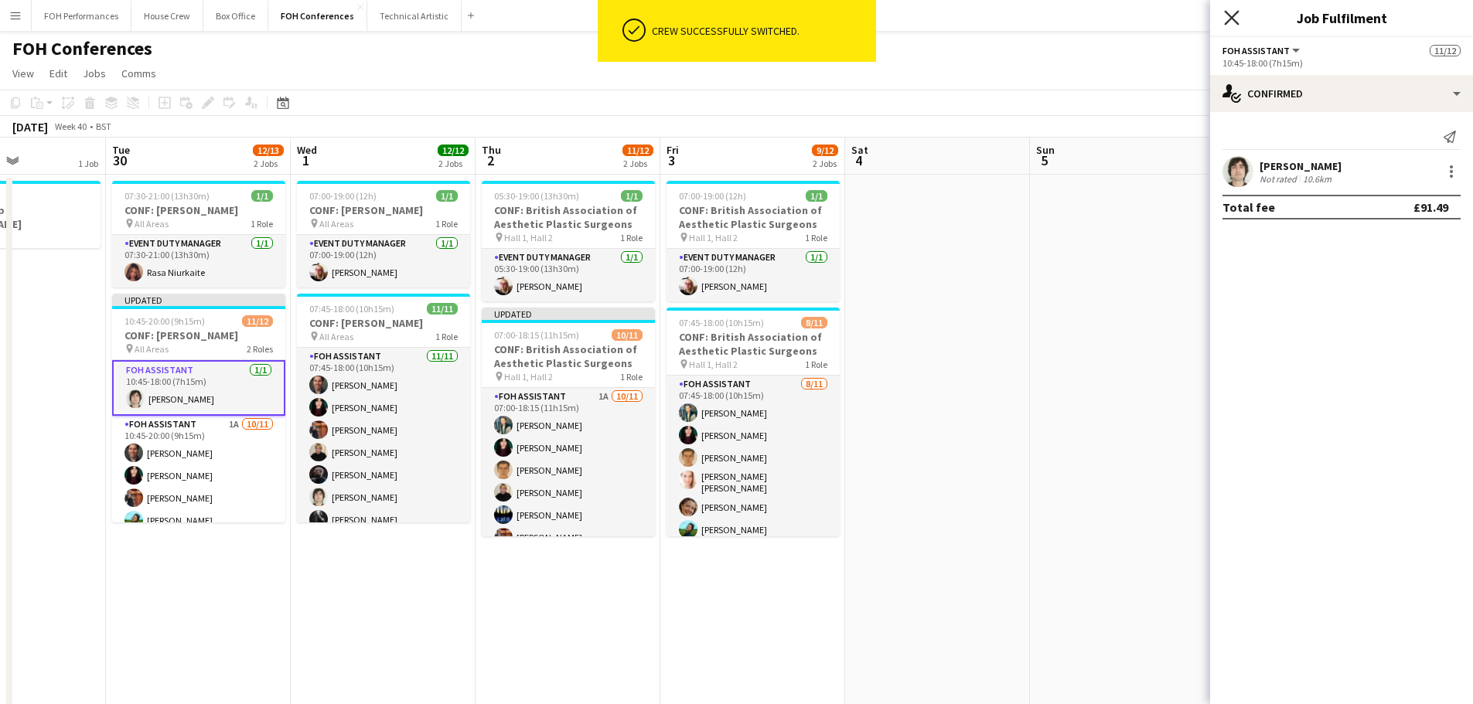
click at [1238, 12] on icon at bounding box center [1231, 17] width 15 height 15
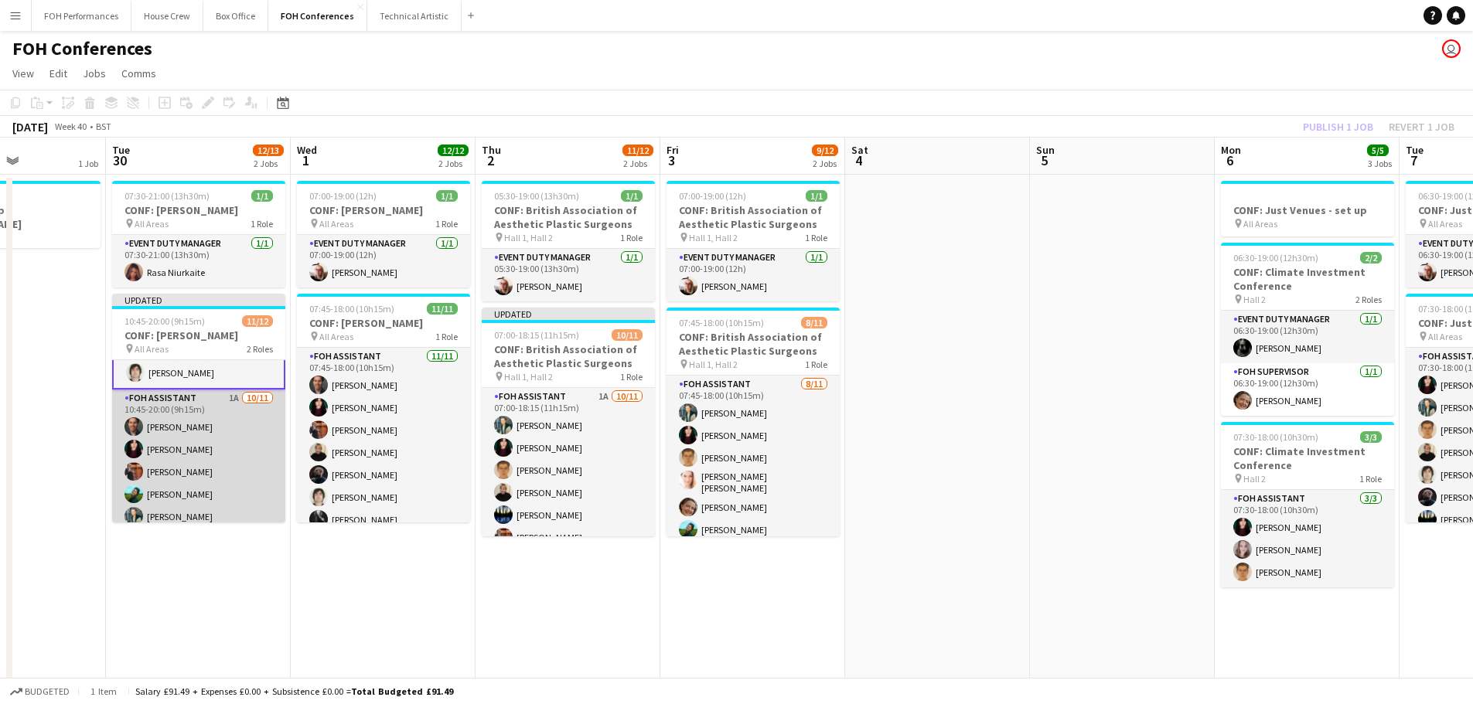
scroll to position [0, 0]
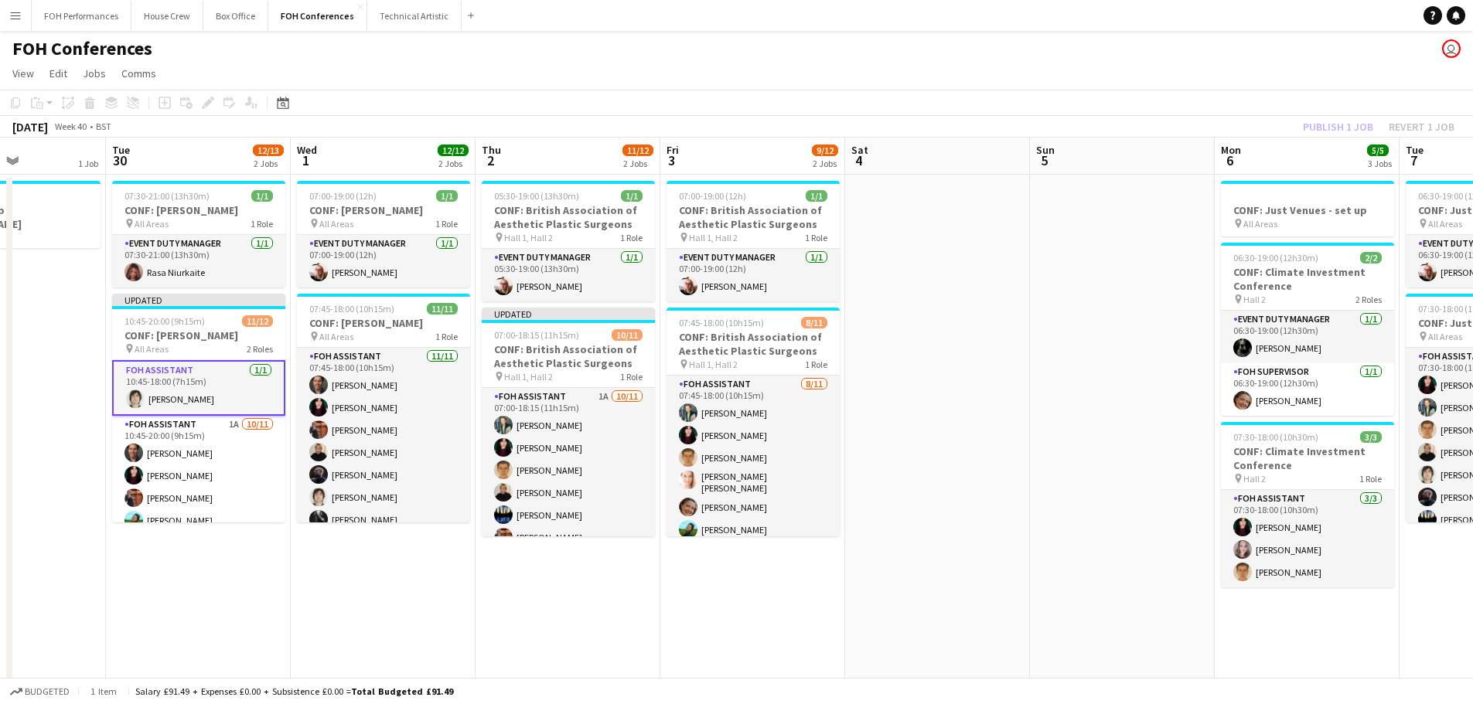
click at [1298, 128] on div "Publish 1 job Revert 1 job" at bounding box center [1378, 127] width 189 height 20
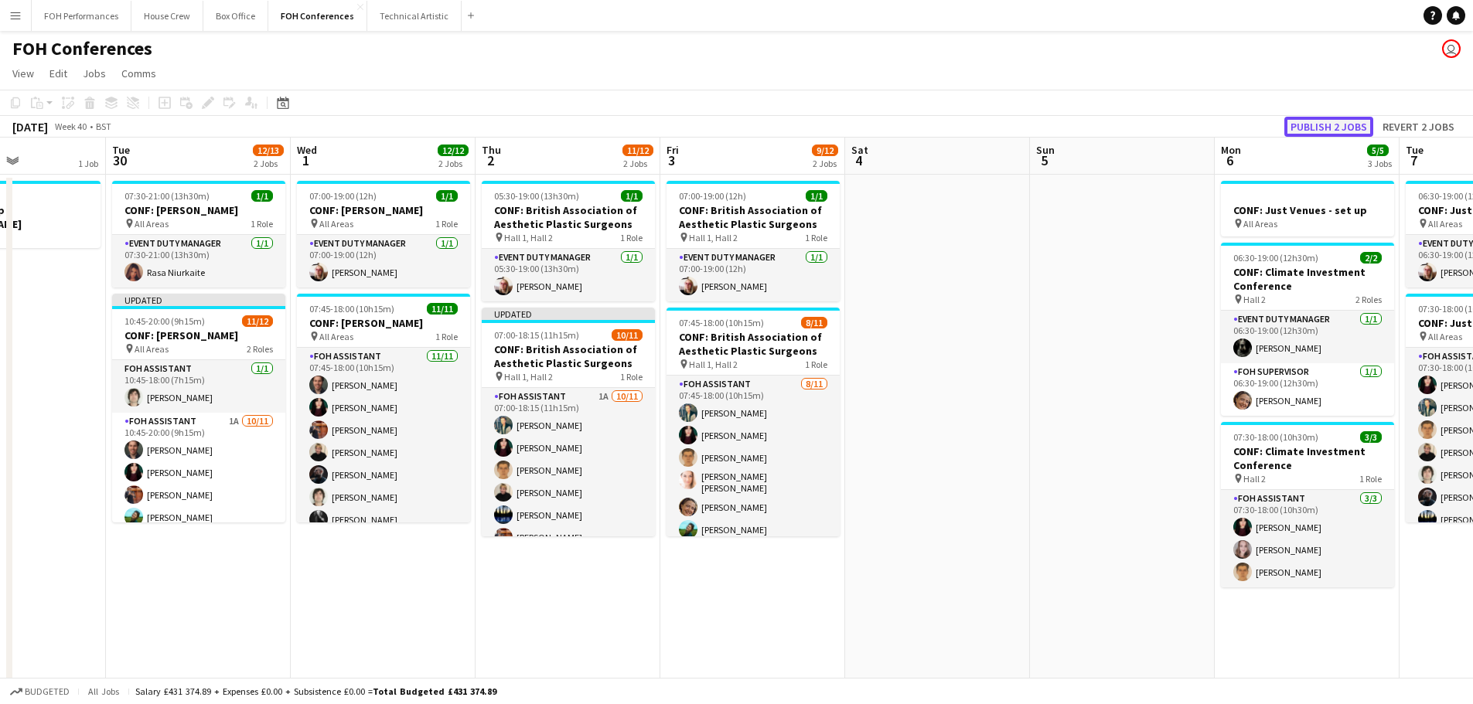
click at [1308, 126] on button "Publish 2 jobs" at bounding box center [1328, 127] width 89 height 20
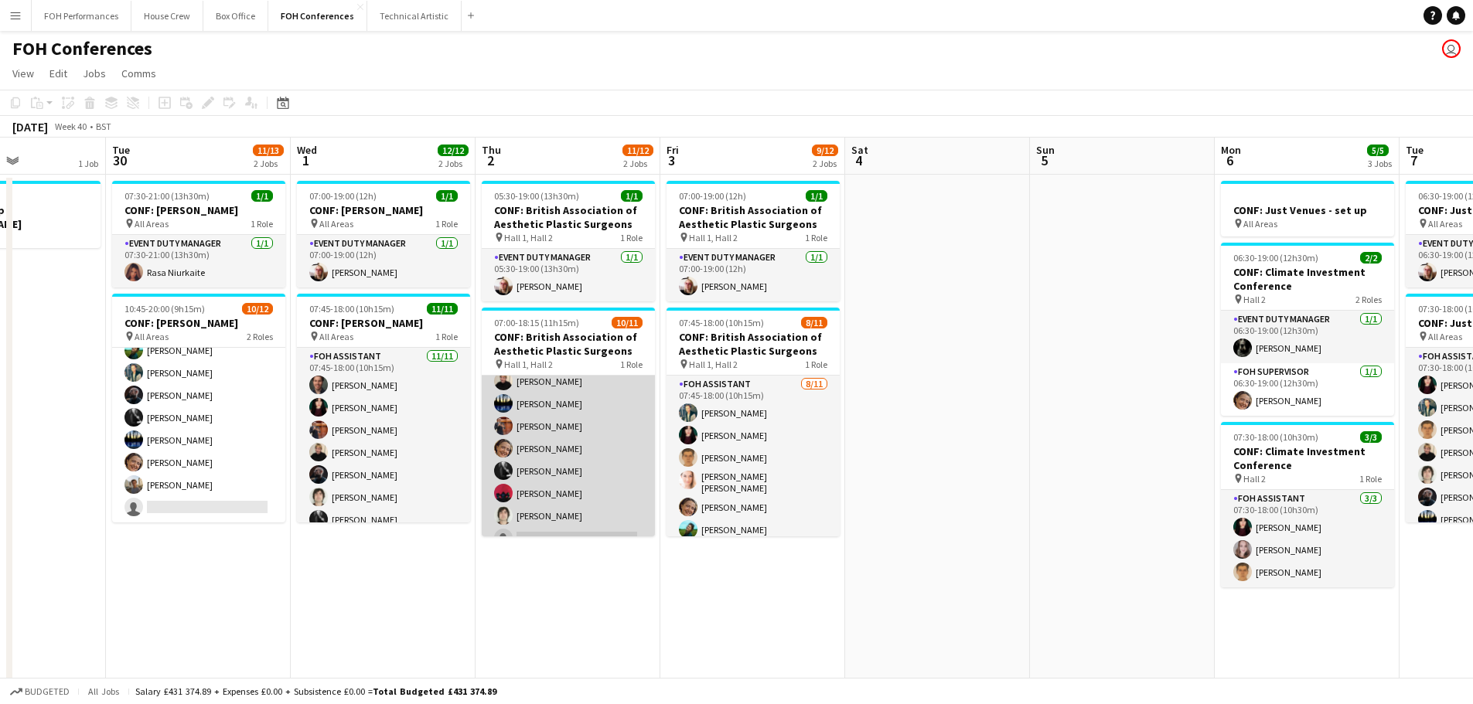
scroll to position [116, 0]
